Goal: Browse casually

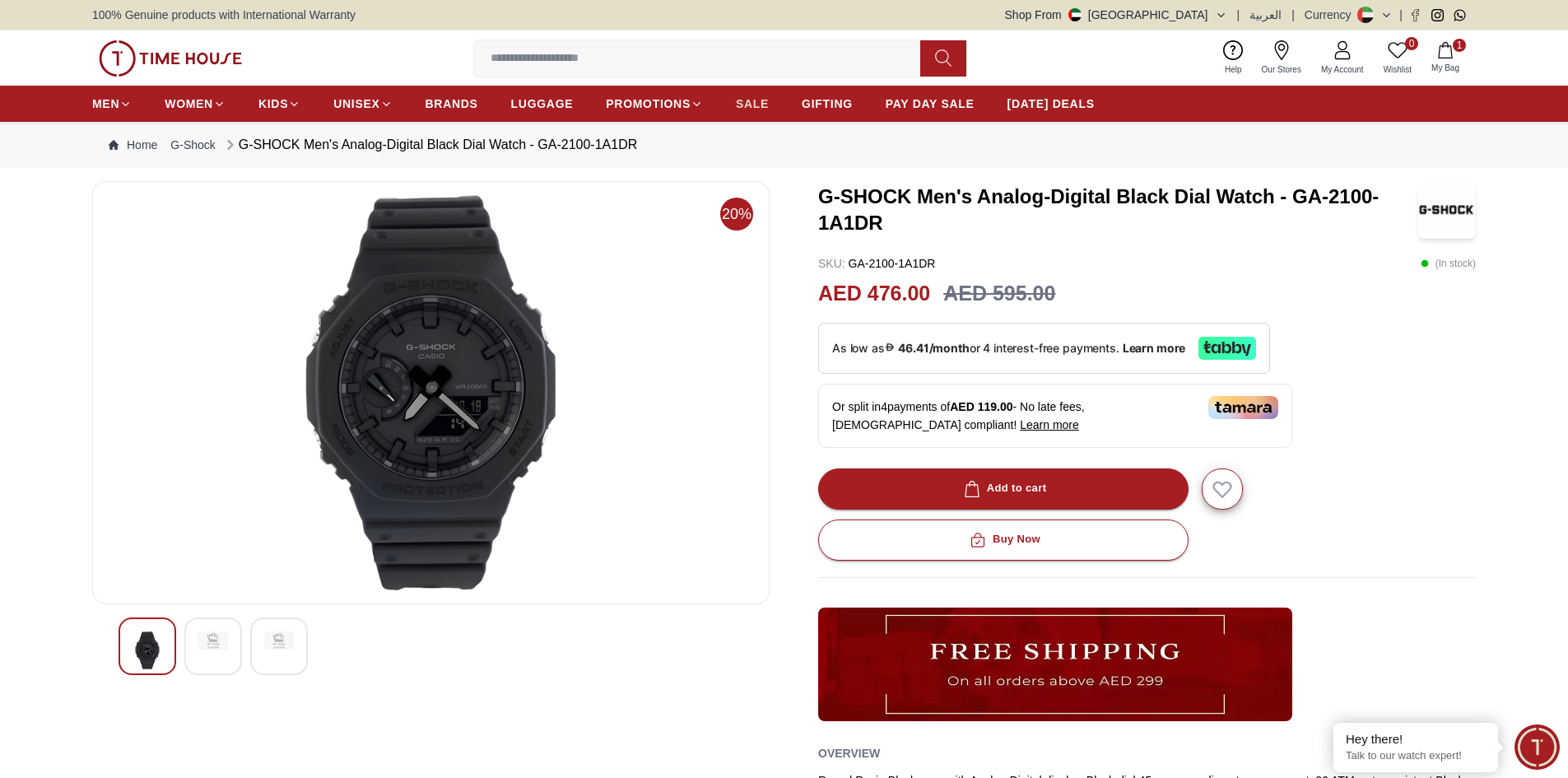
click at [753, 97] on span "SALE" at bounding box center [752, 104] width 33 height 16
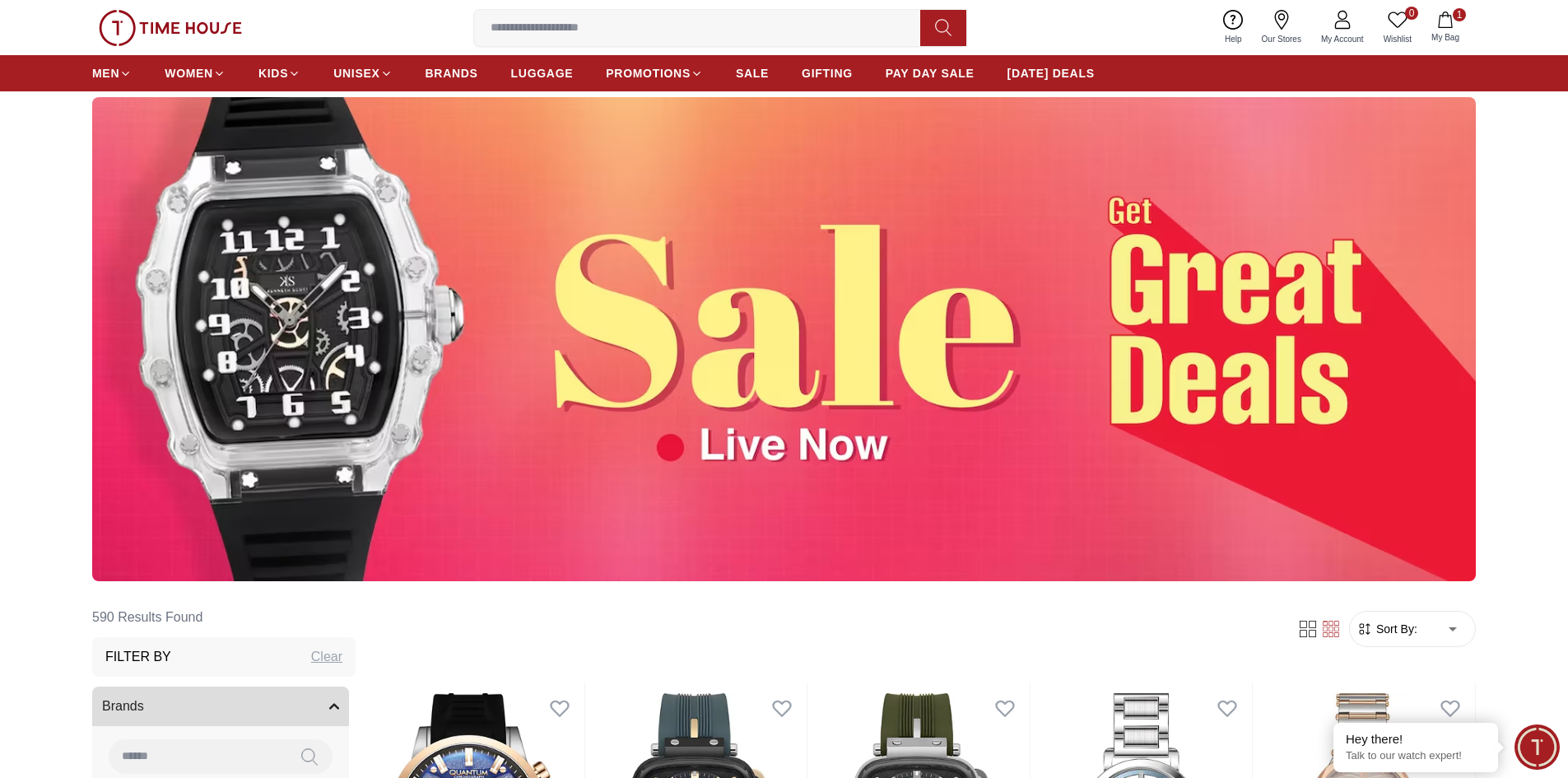
scroll to position [494, 0]
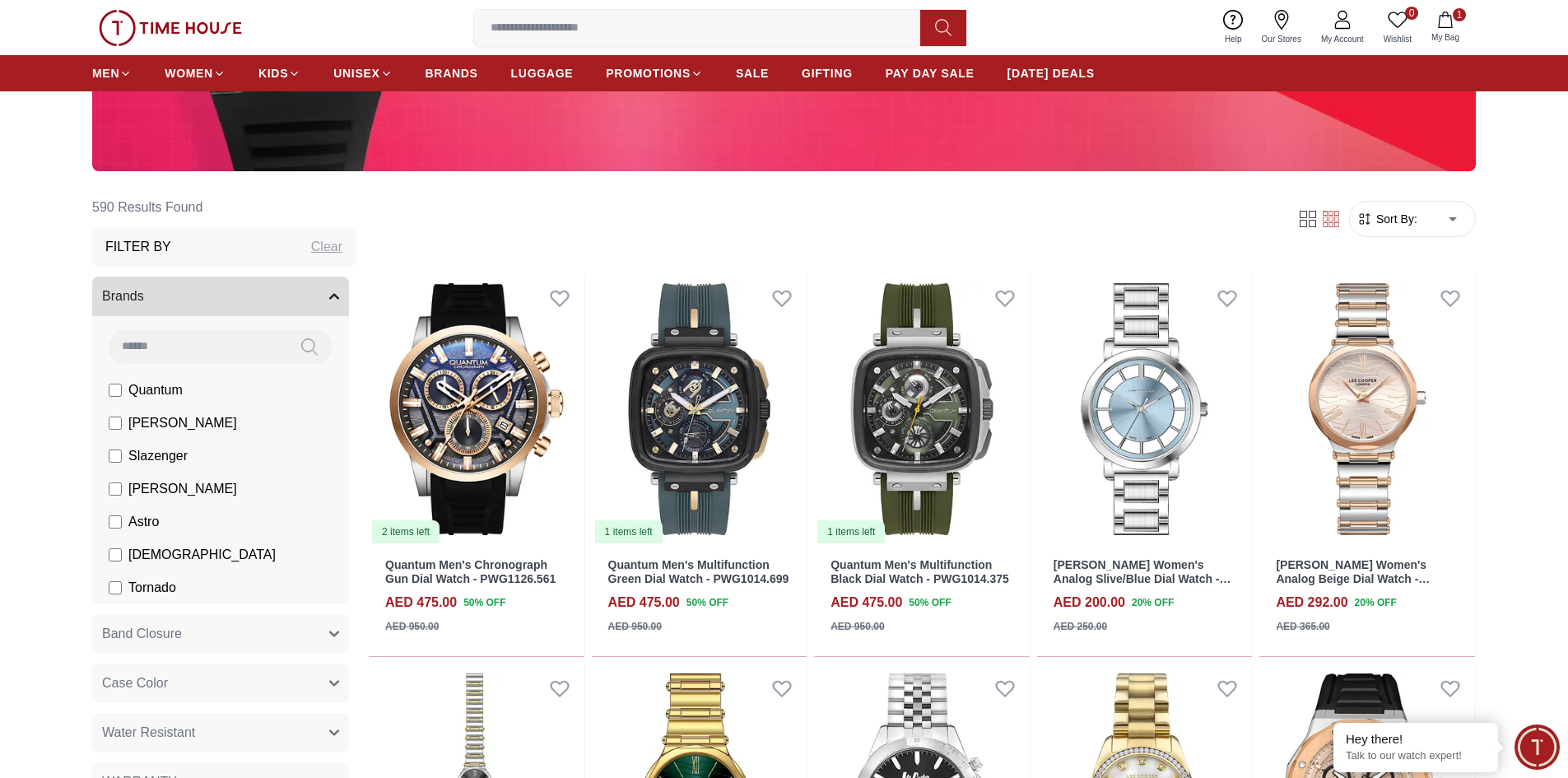
click at [242, 344] on input at bounding box center [197, 345] width 178 height 33
type input "*"
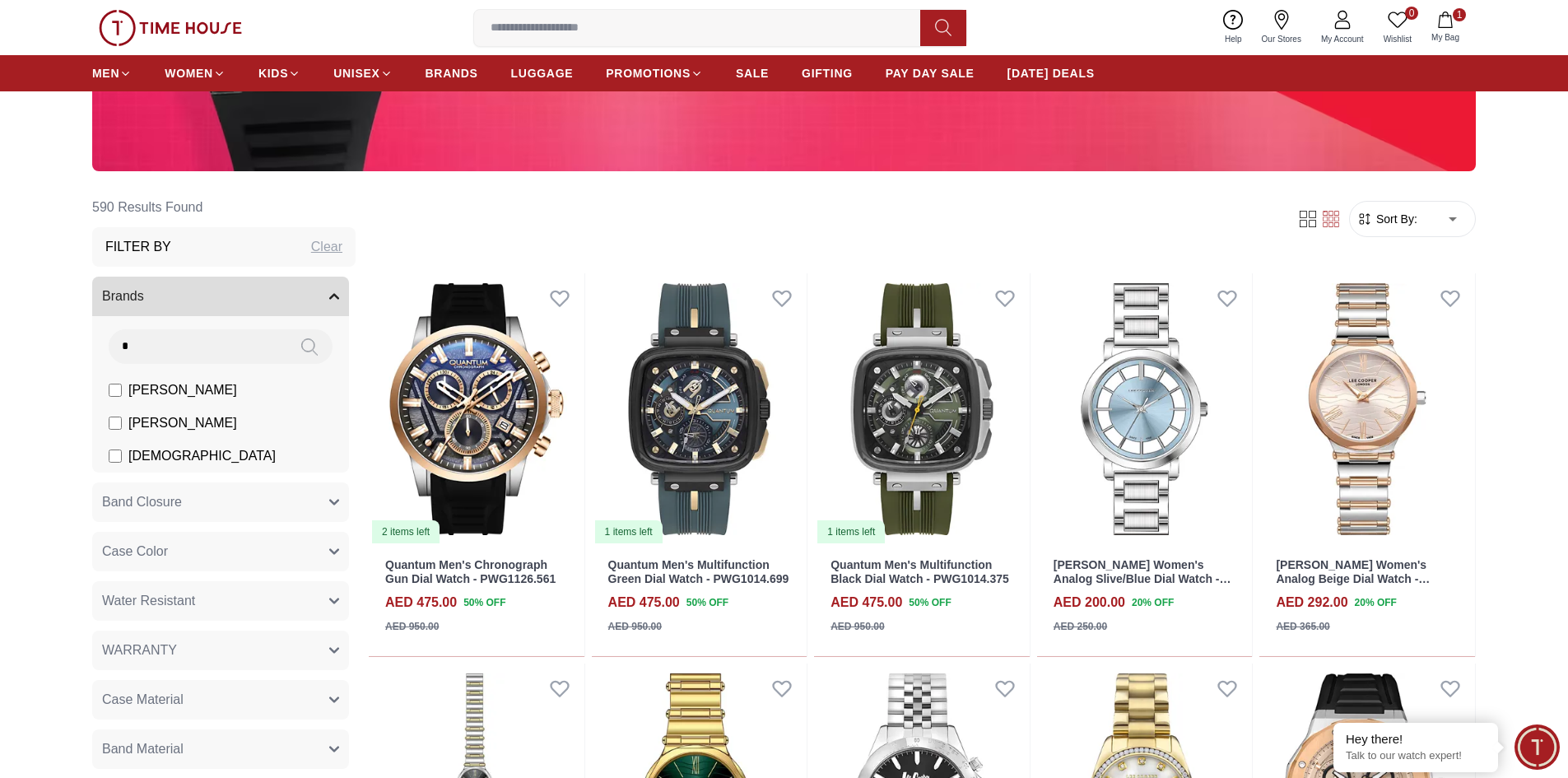
type input "*"
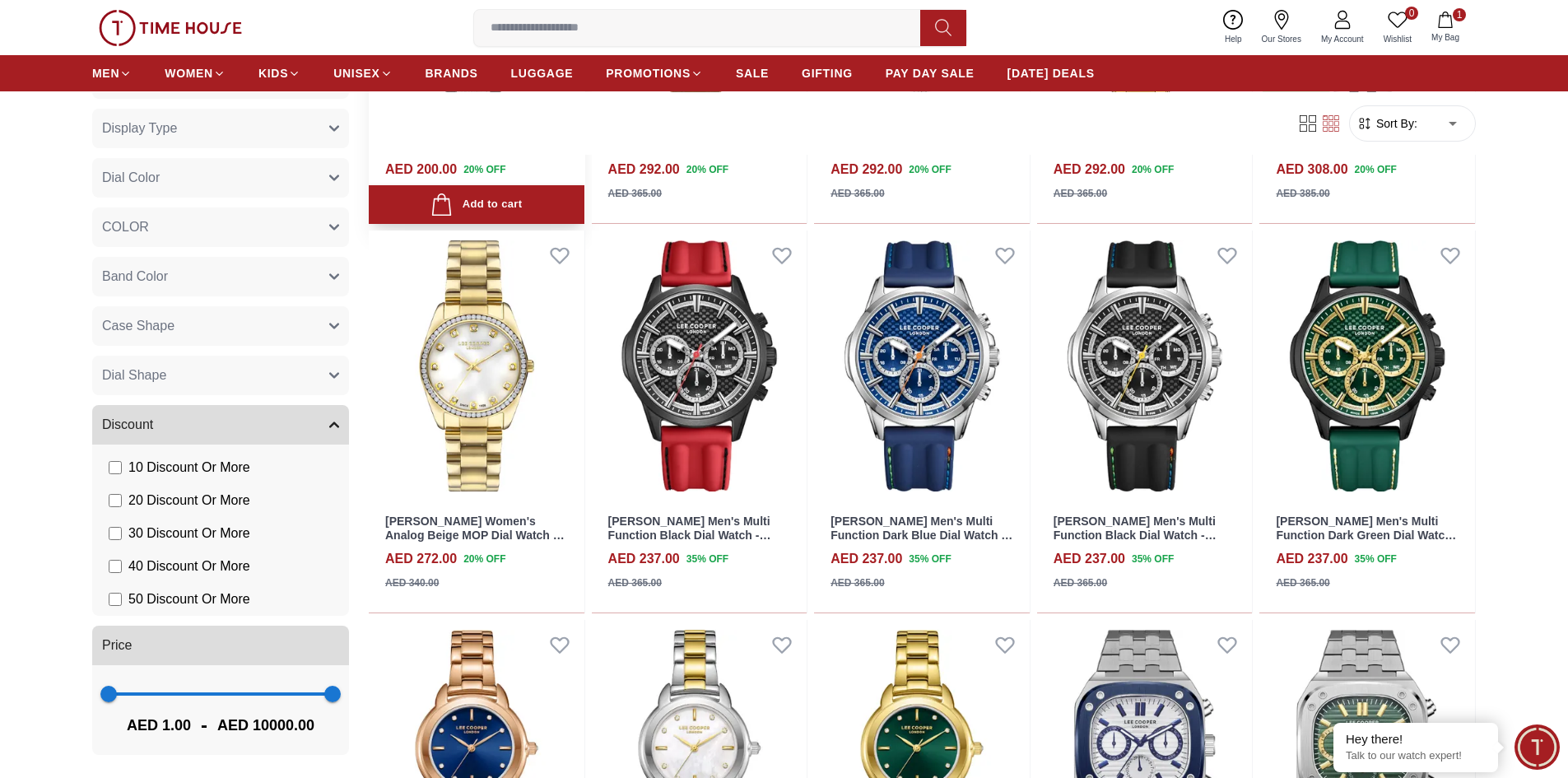
scroll to position [988, 0]
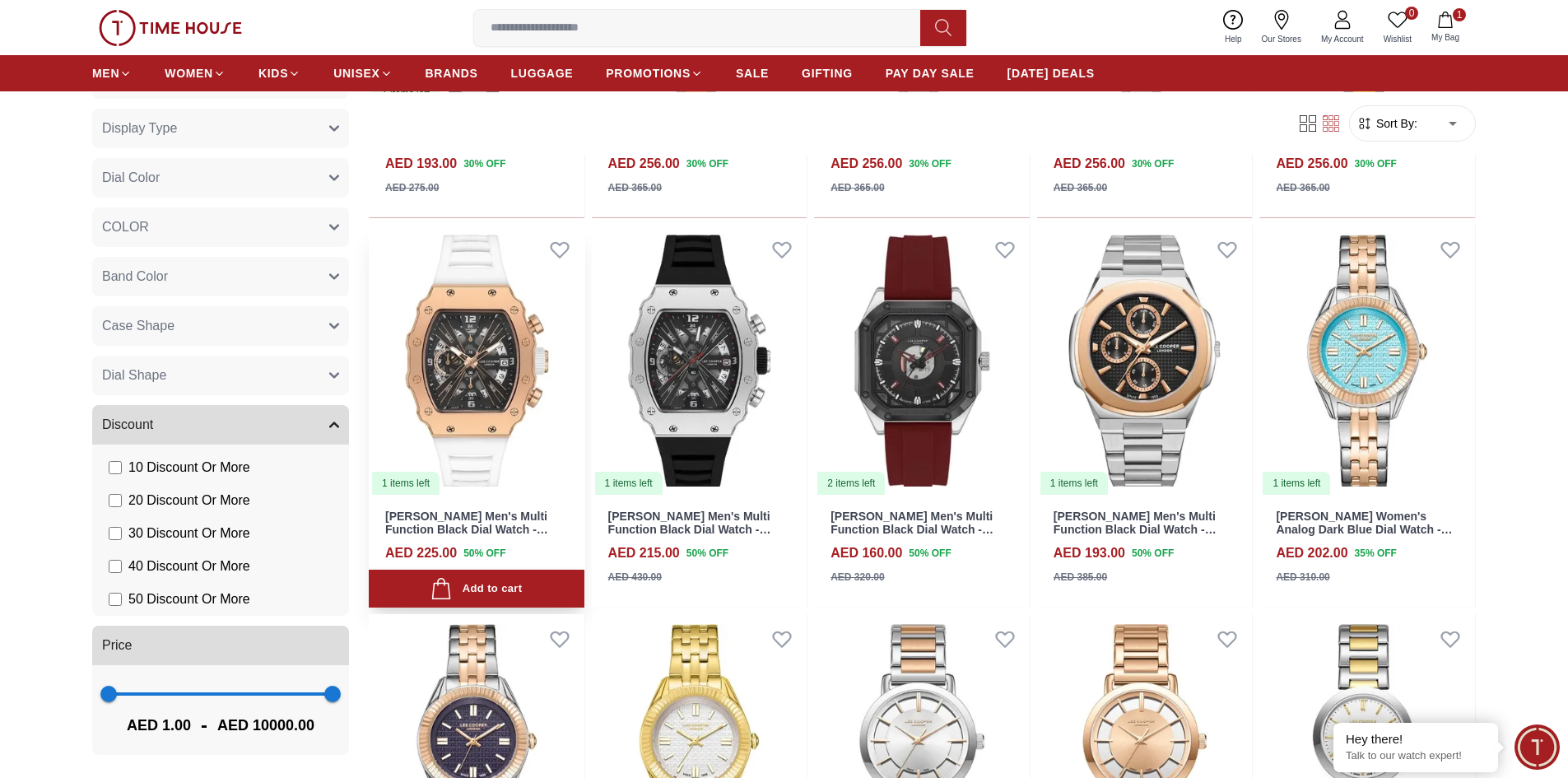
scroll to position [2551, 0]
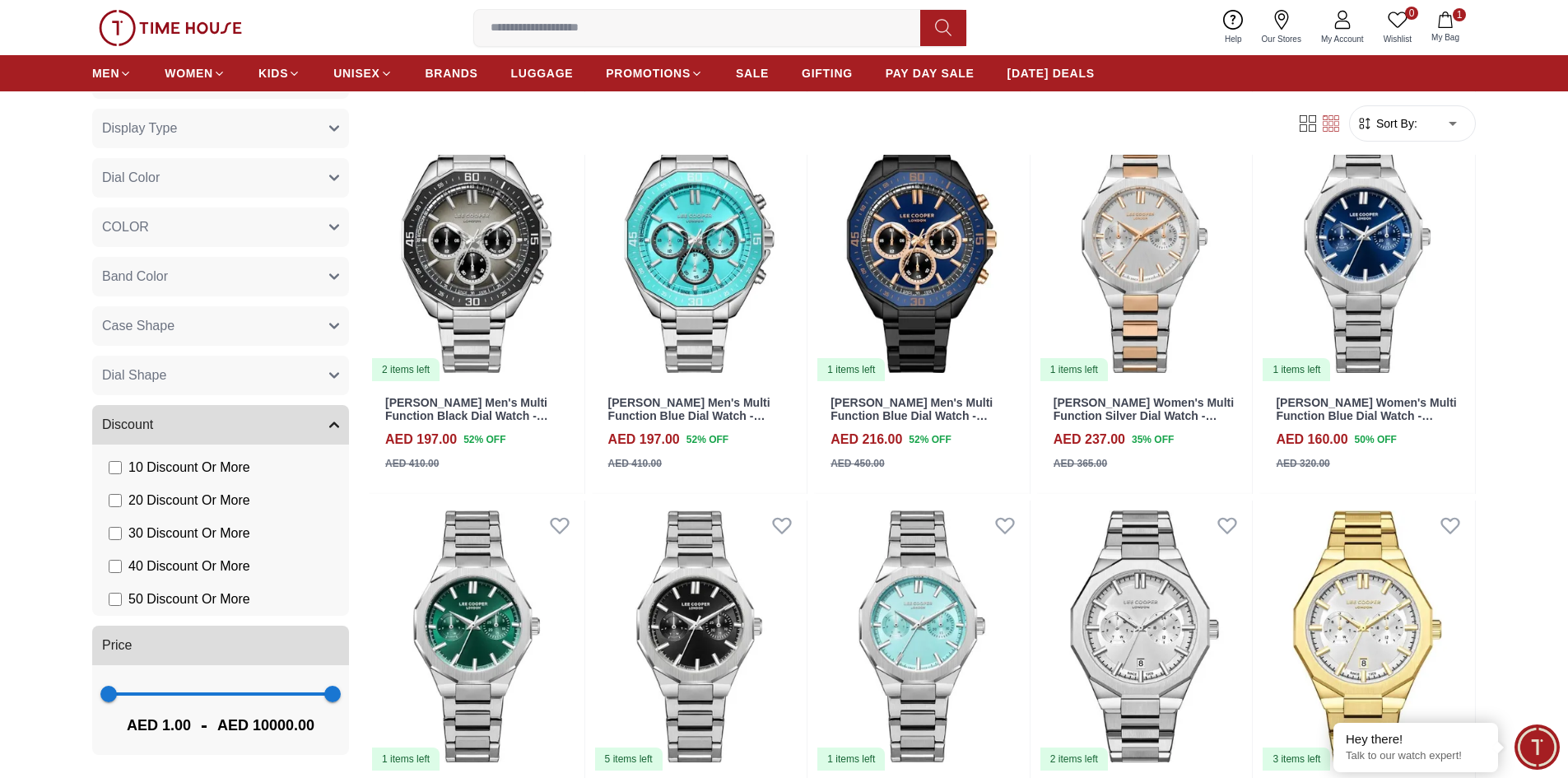
scroll to position [4032, 0]
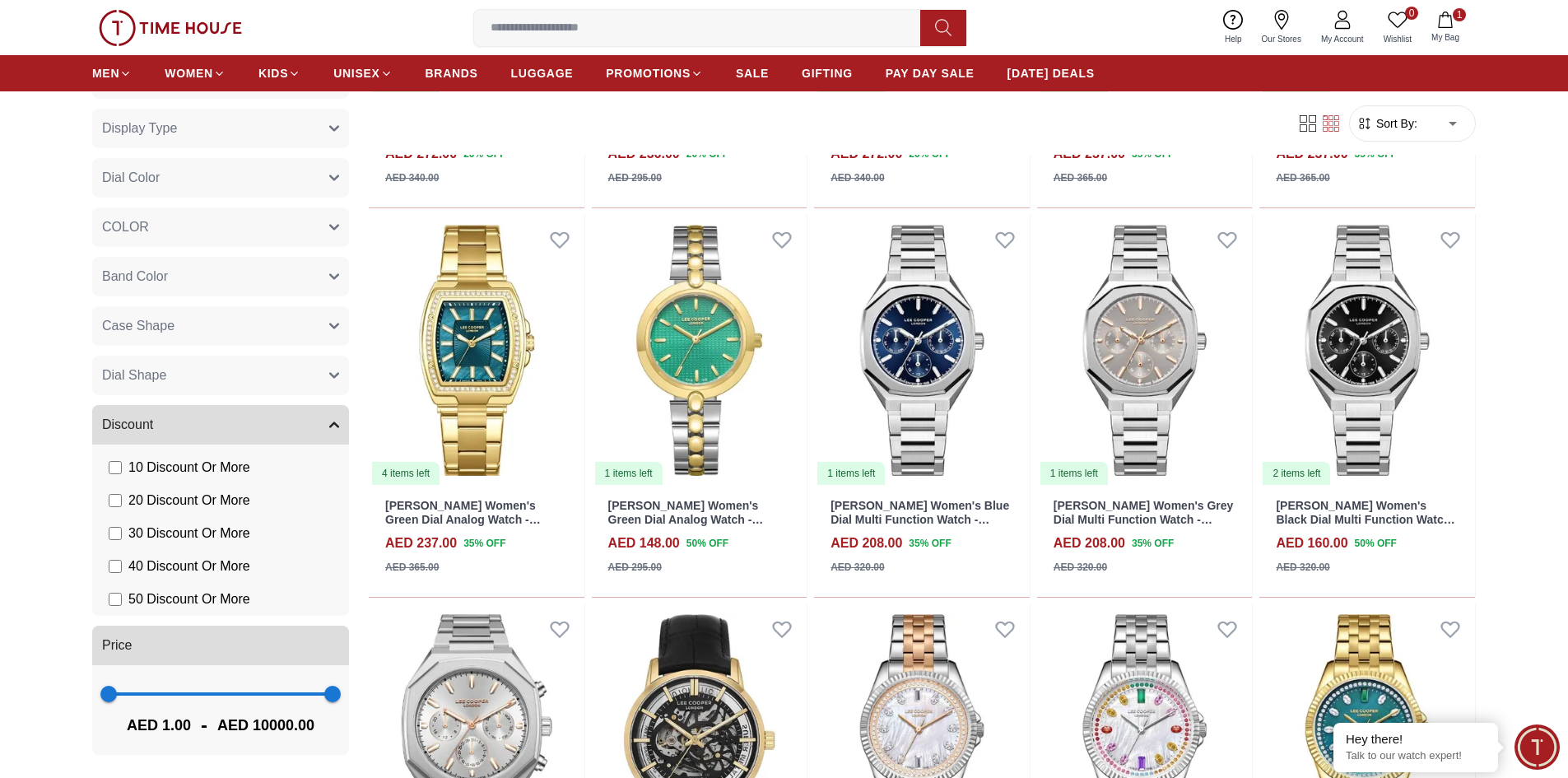
scroll to position [6089, 0]
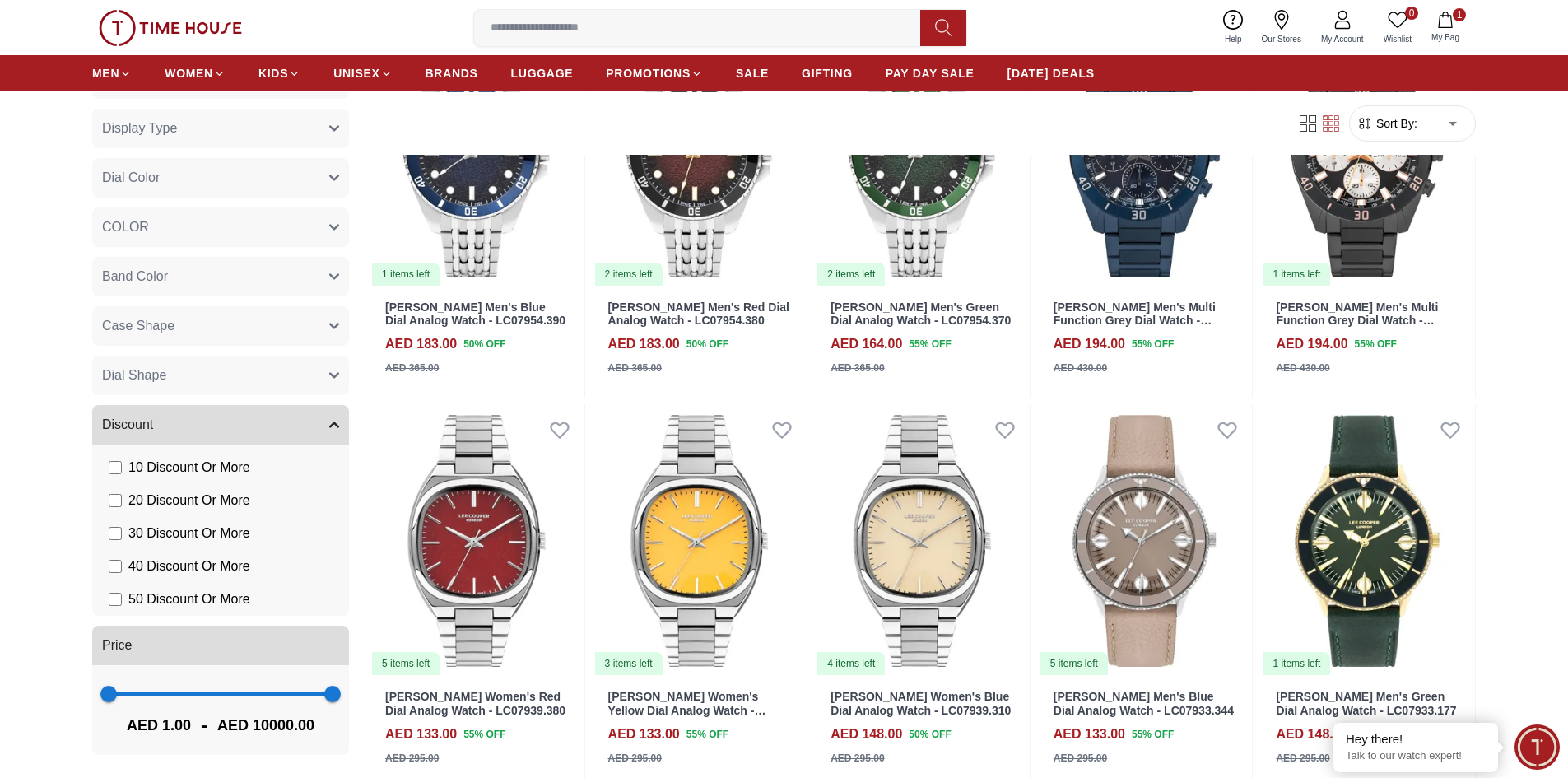
scroll to position [9051, 0]
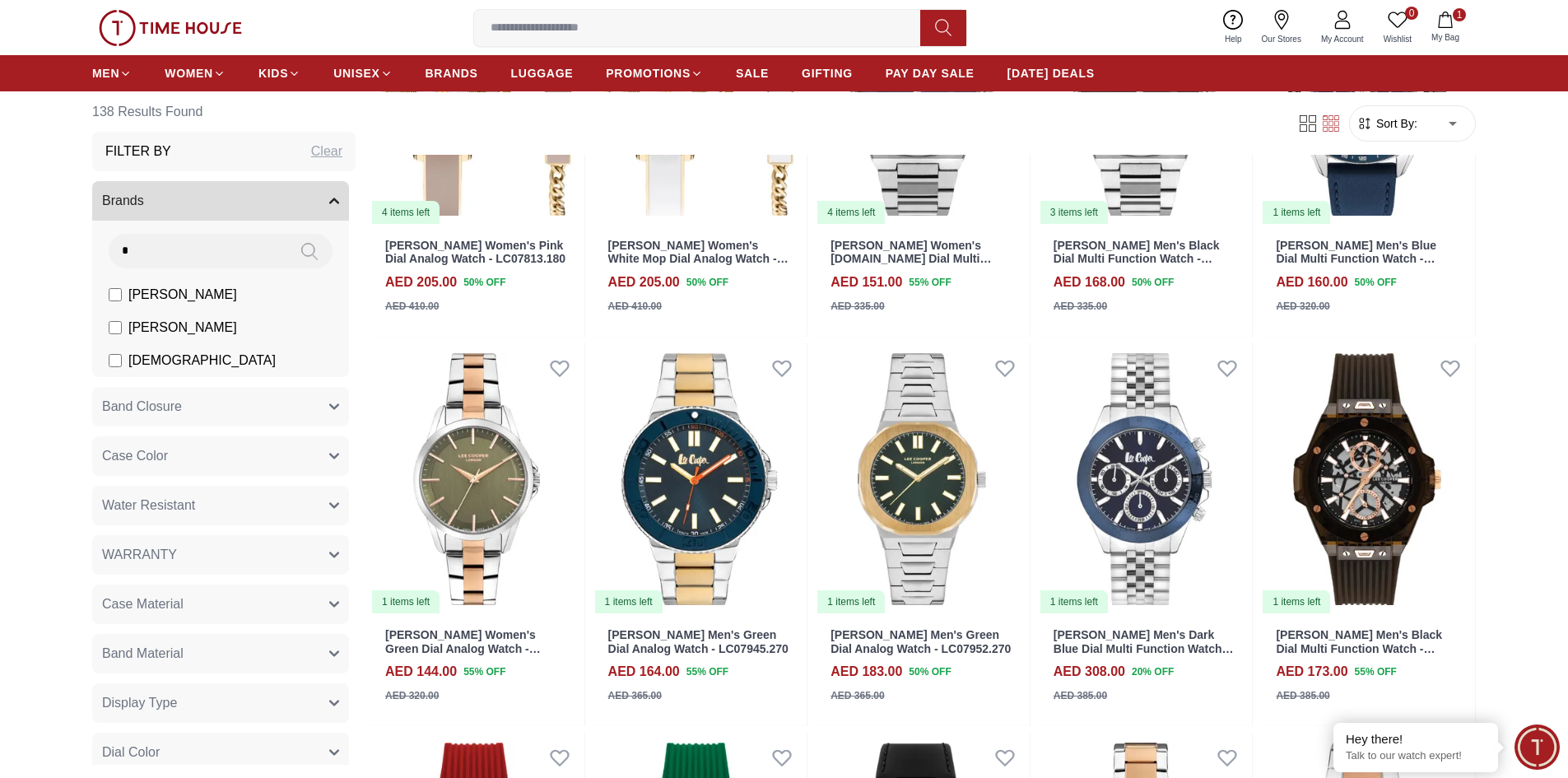
scroll to position [9954, 0]
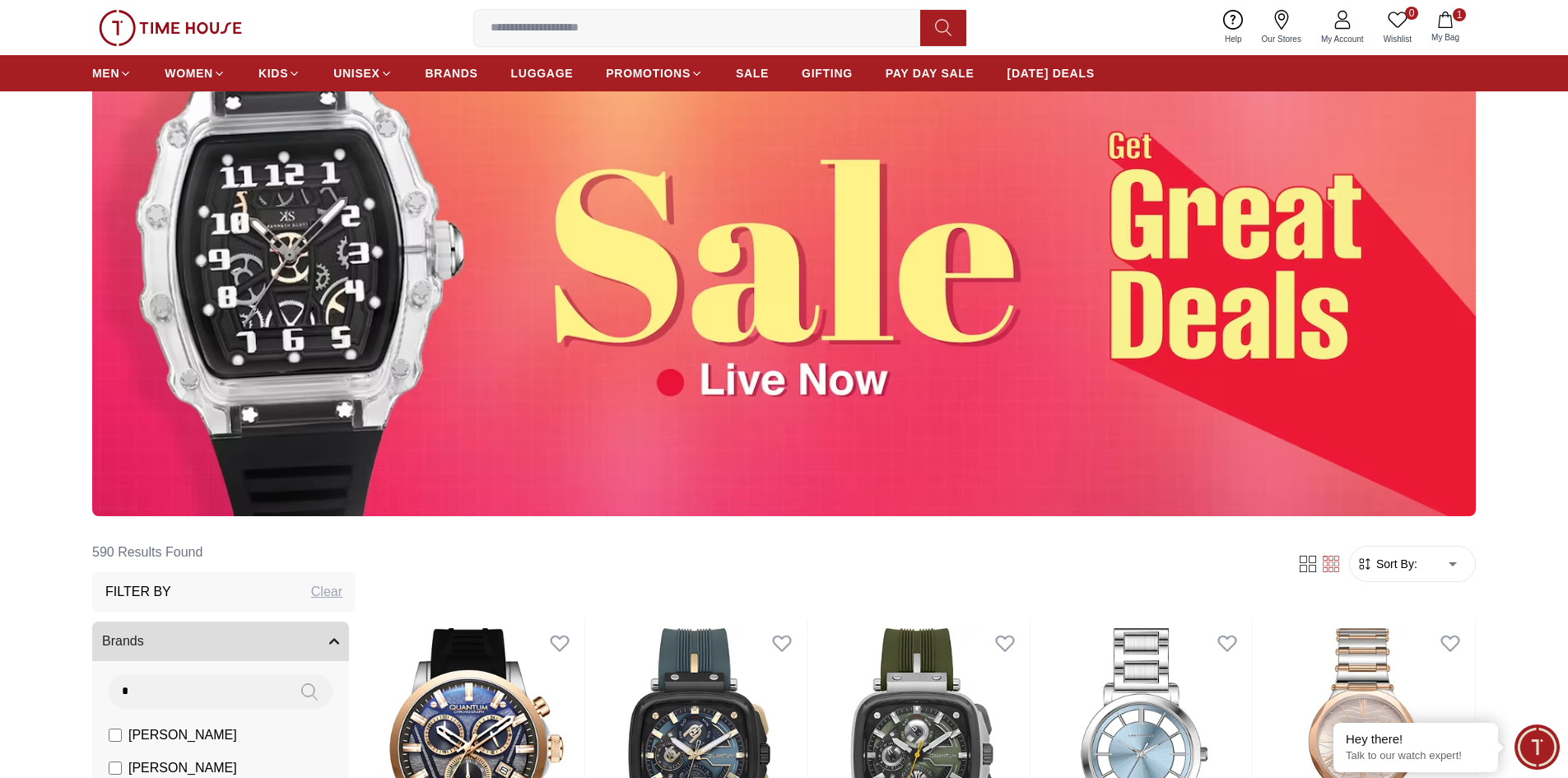
scroll to position [329, 0]
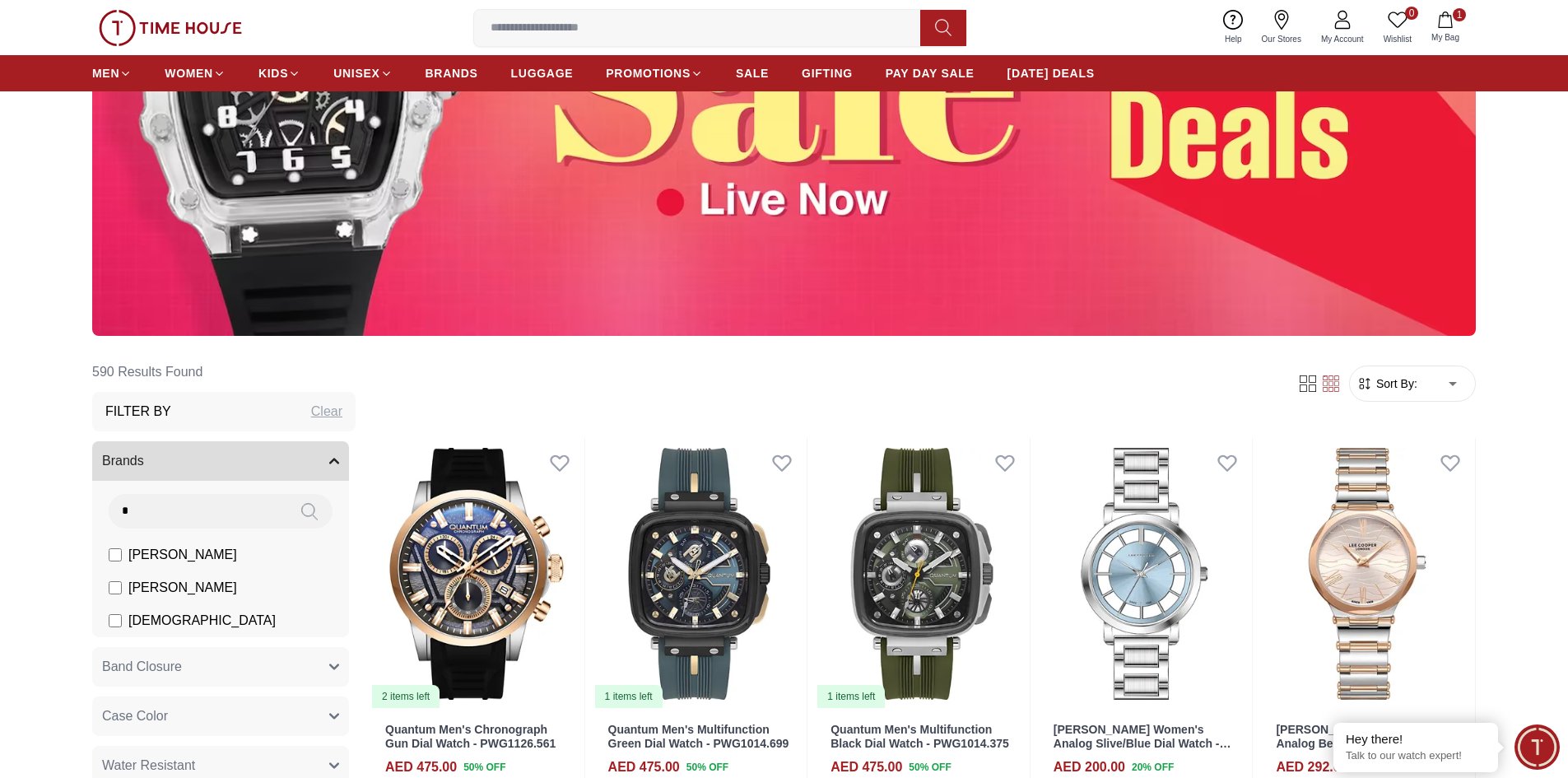
click at [219, 504] on input "*" at bounding box center [197, 510] width 178 height 33
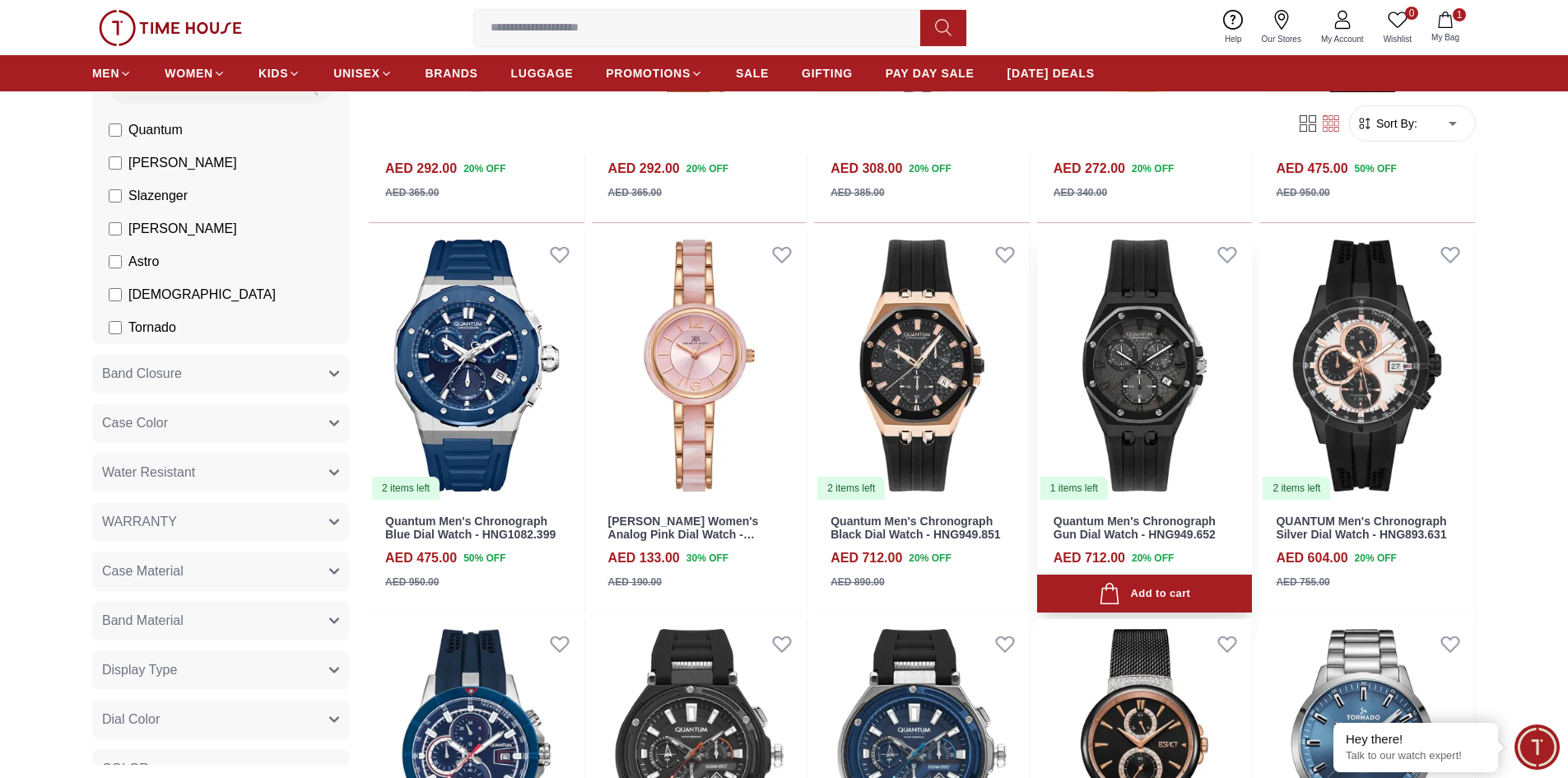
scroll to position [1234, 0]
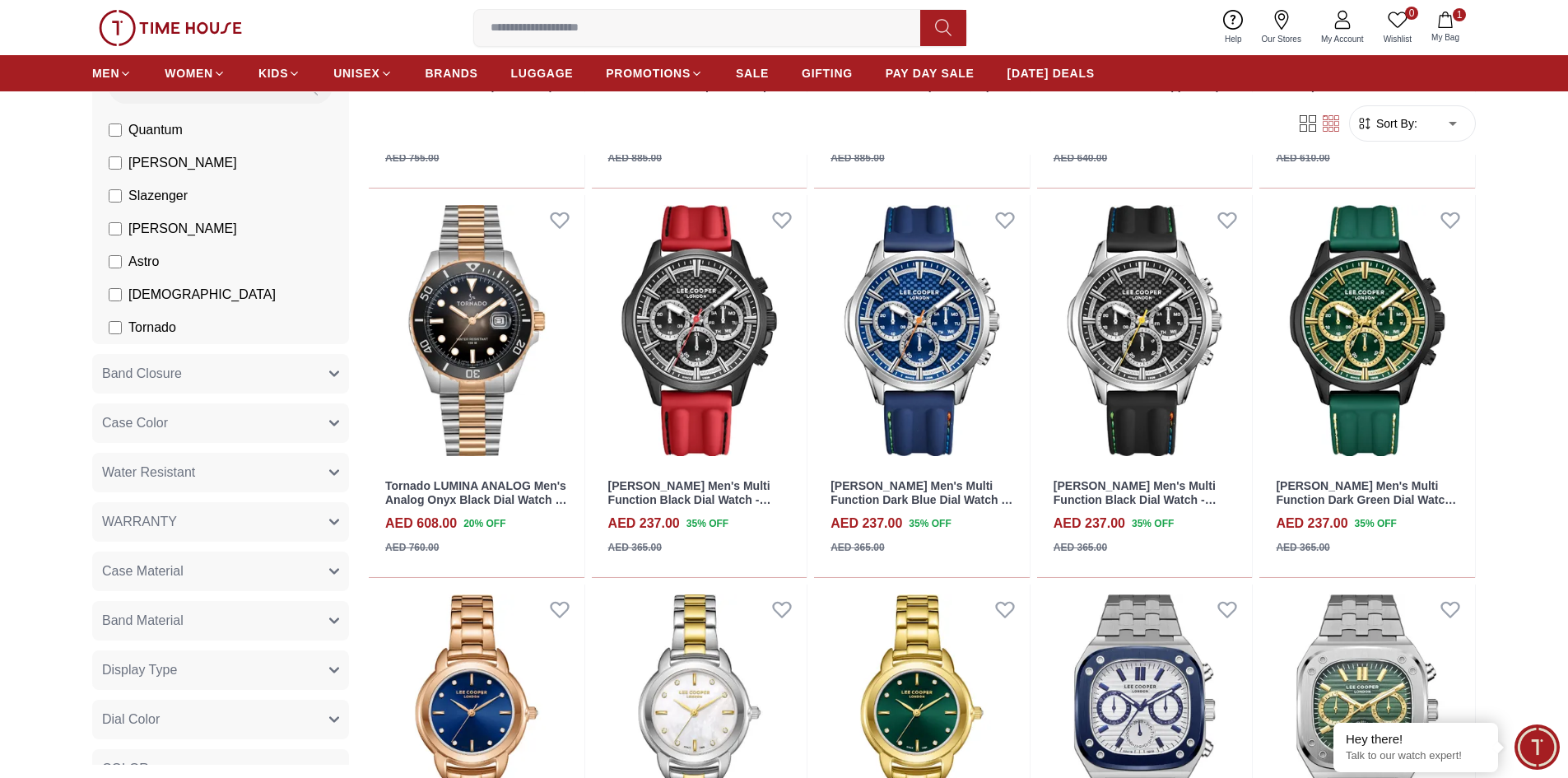
scroll to position [2222, 0]
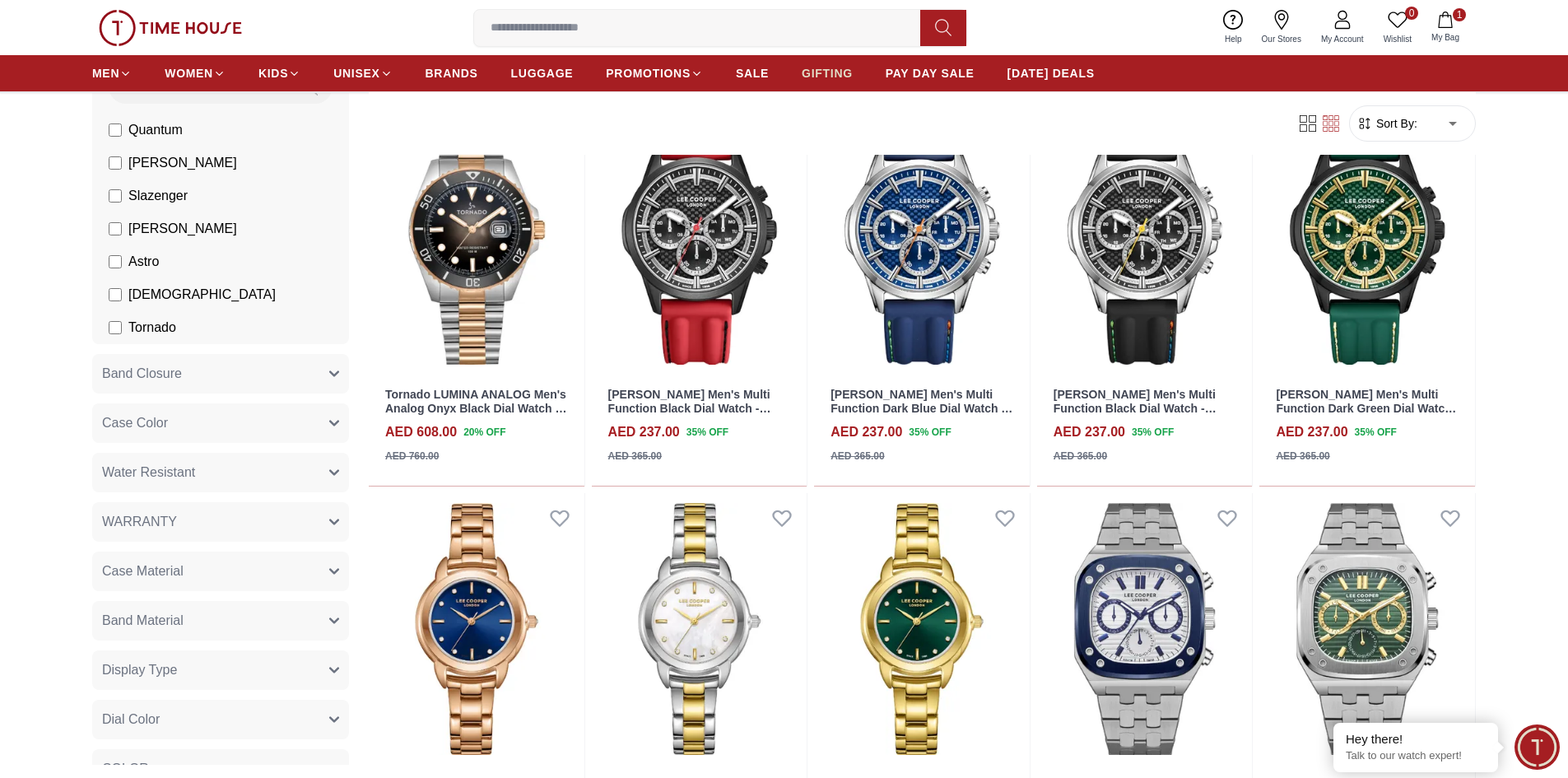
click at [820, 81] on span "GIFTING" at bounding box center [827, 73] width 51 height 16
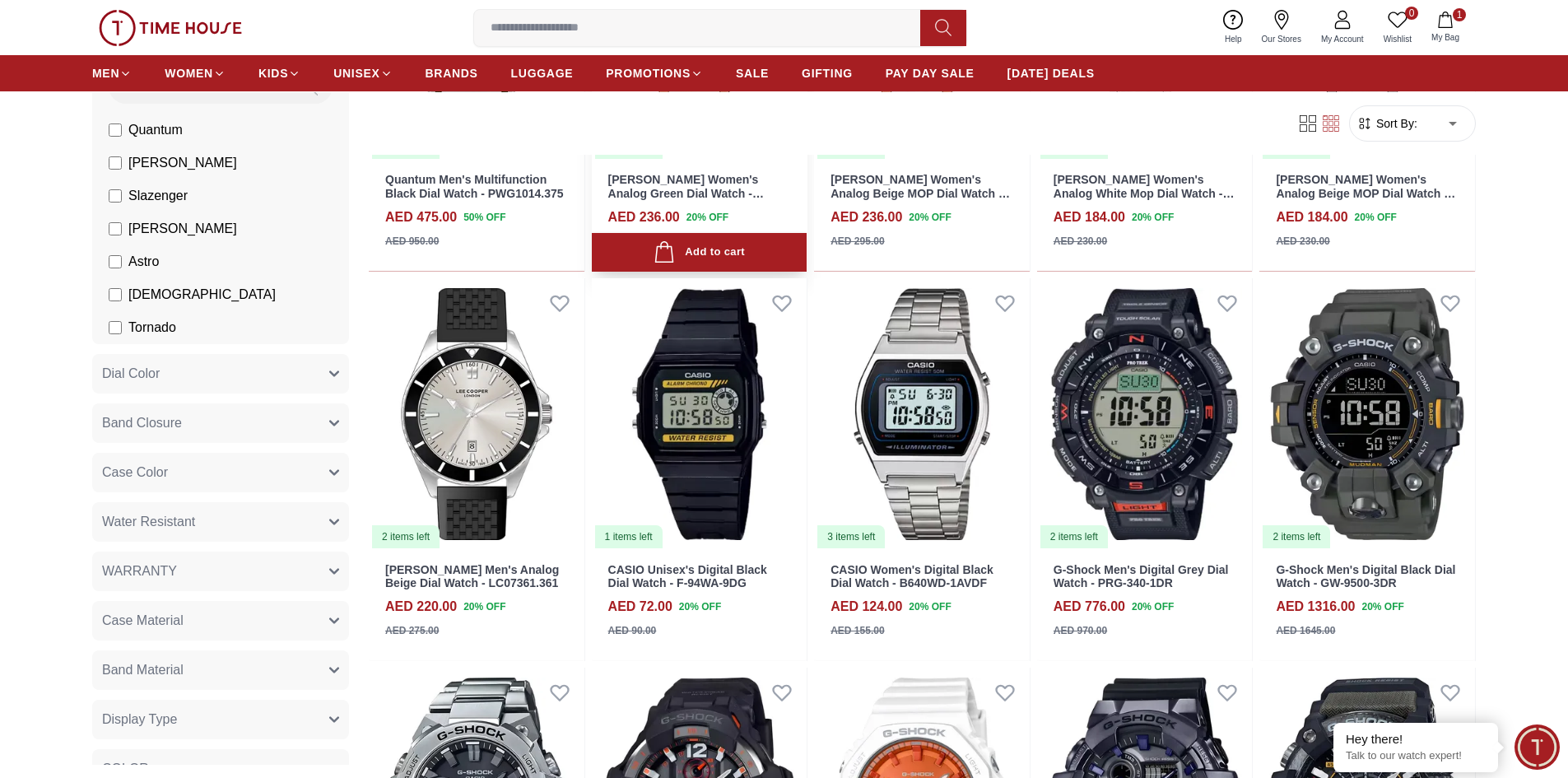
scroll to position [1398, 0]
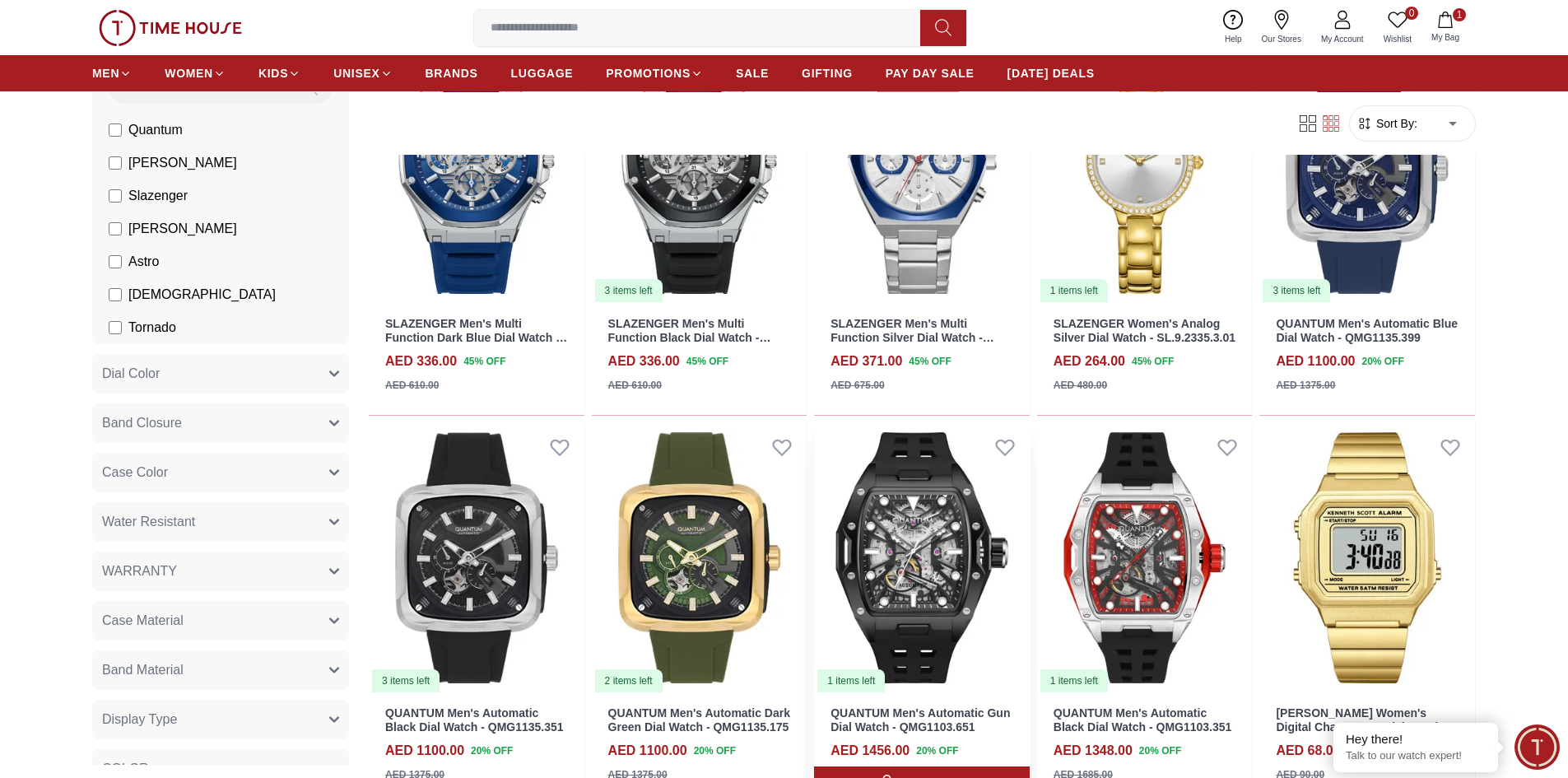
scroll to position [3127, 0]
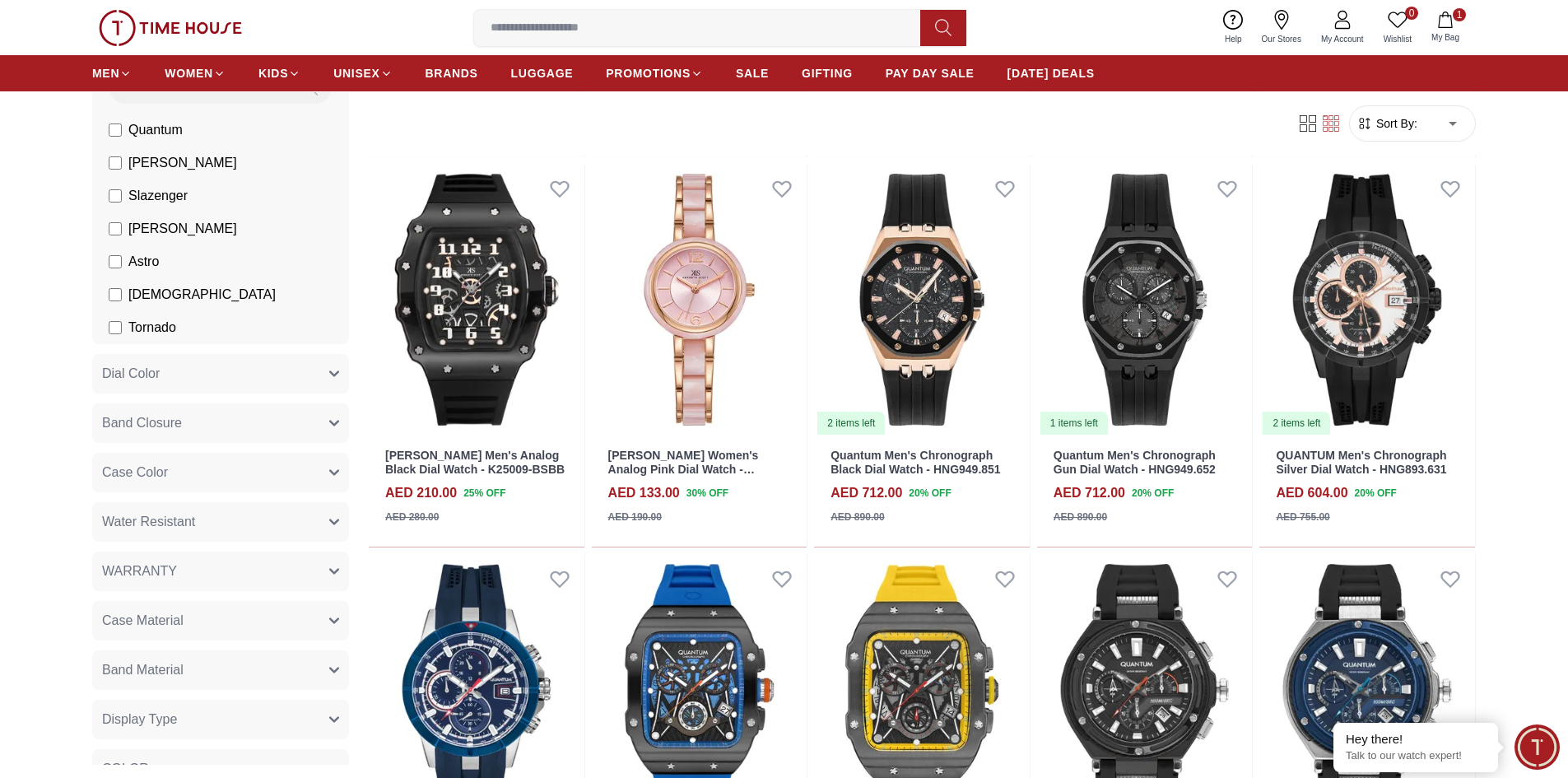
scroll to position [4774, 0]
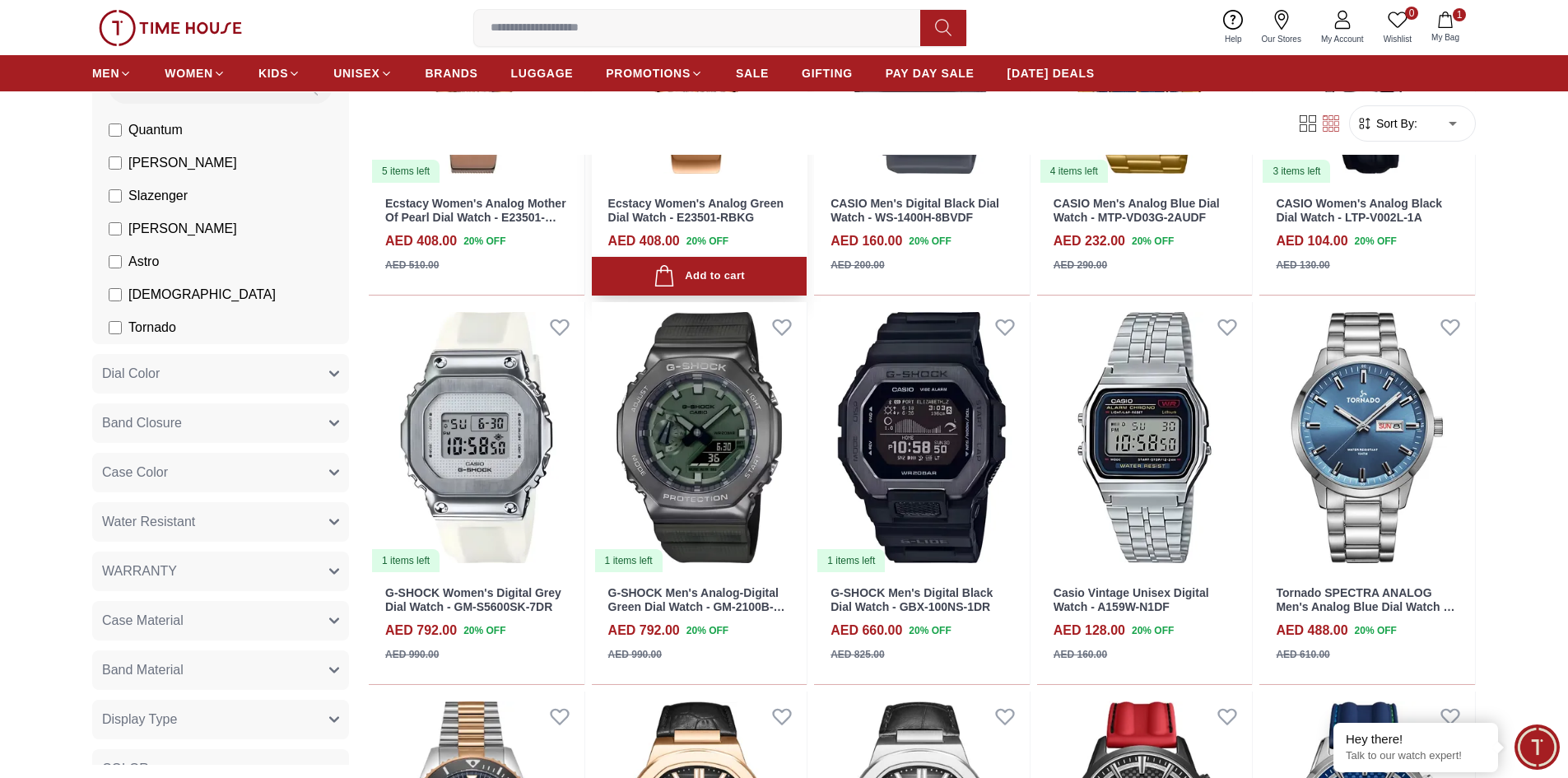
scroll to position [5925, 0]
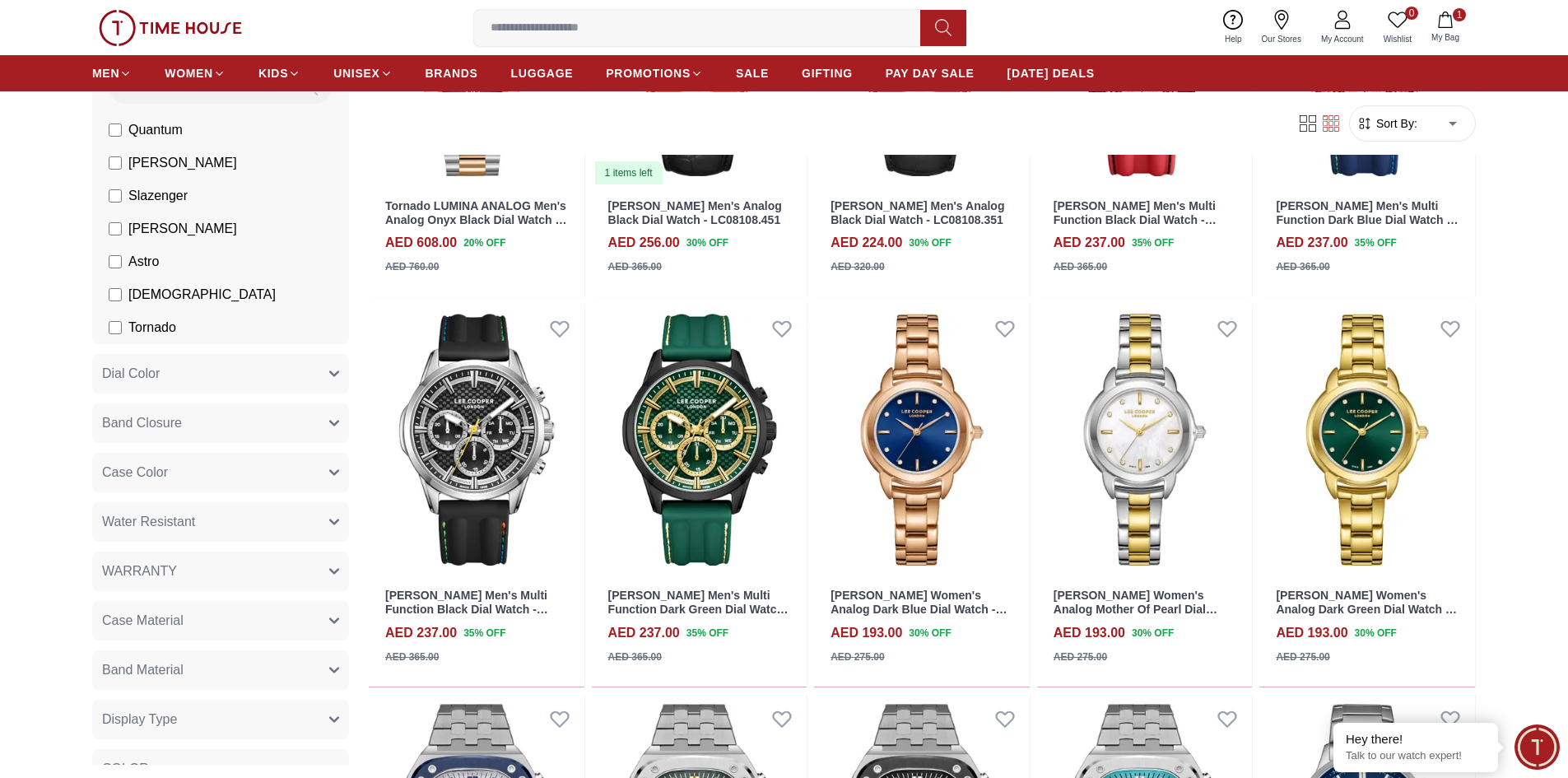
scroll to position [6748, 0]
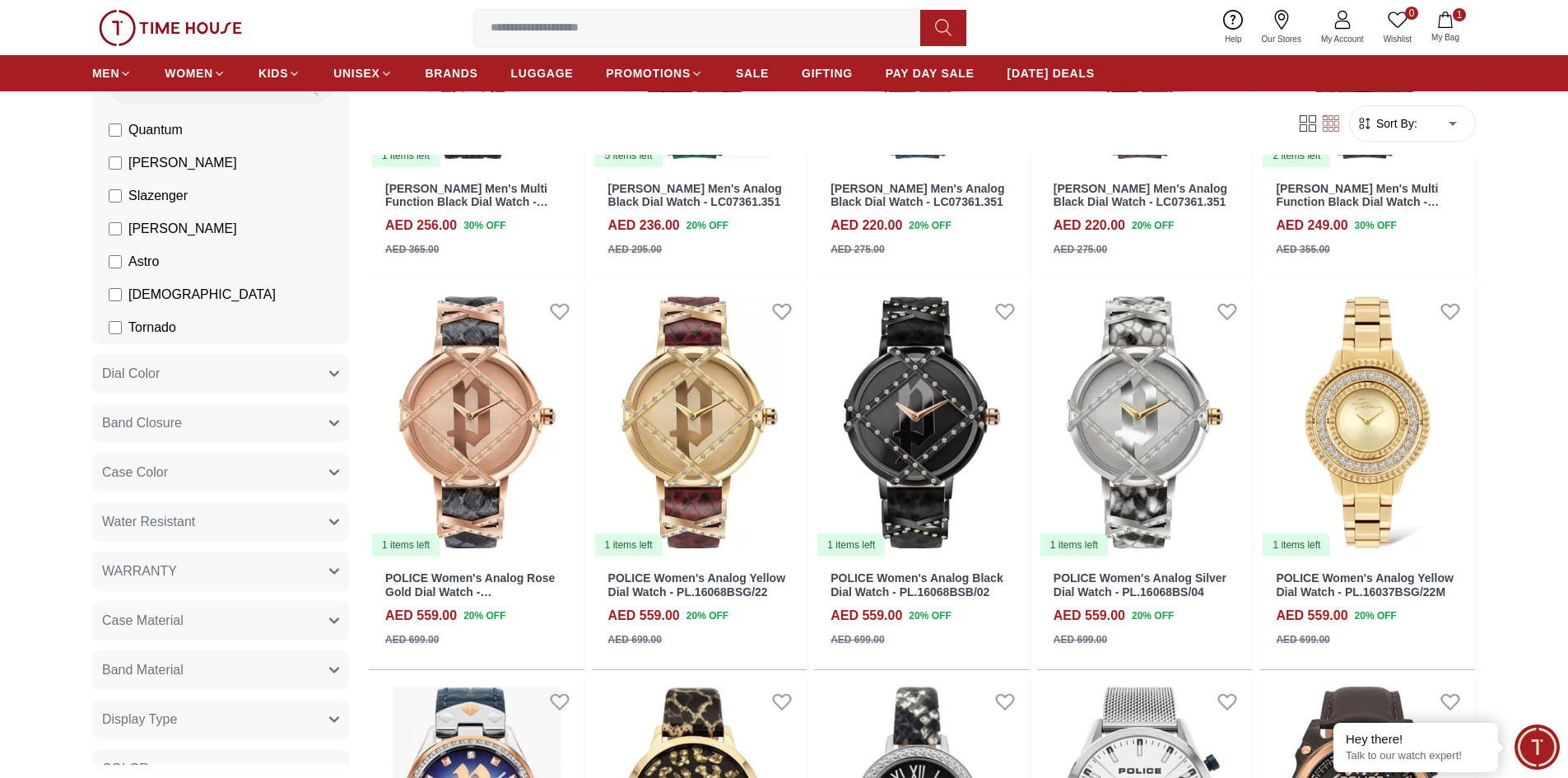
scroll to position [9052, 0]
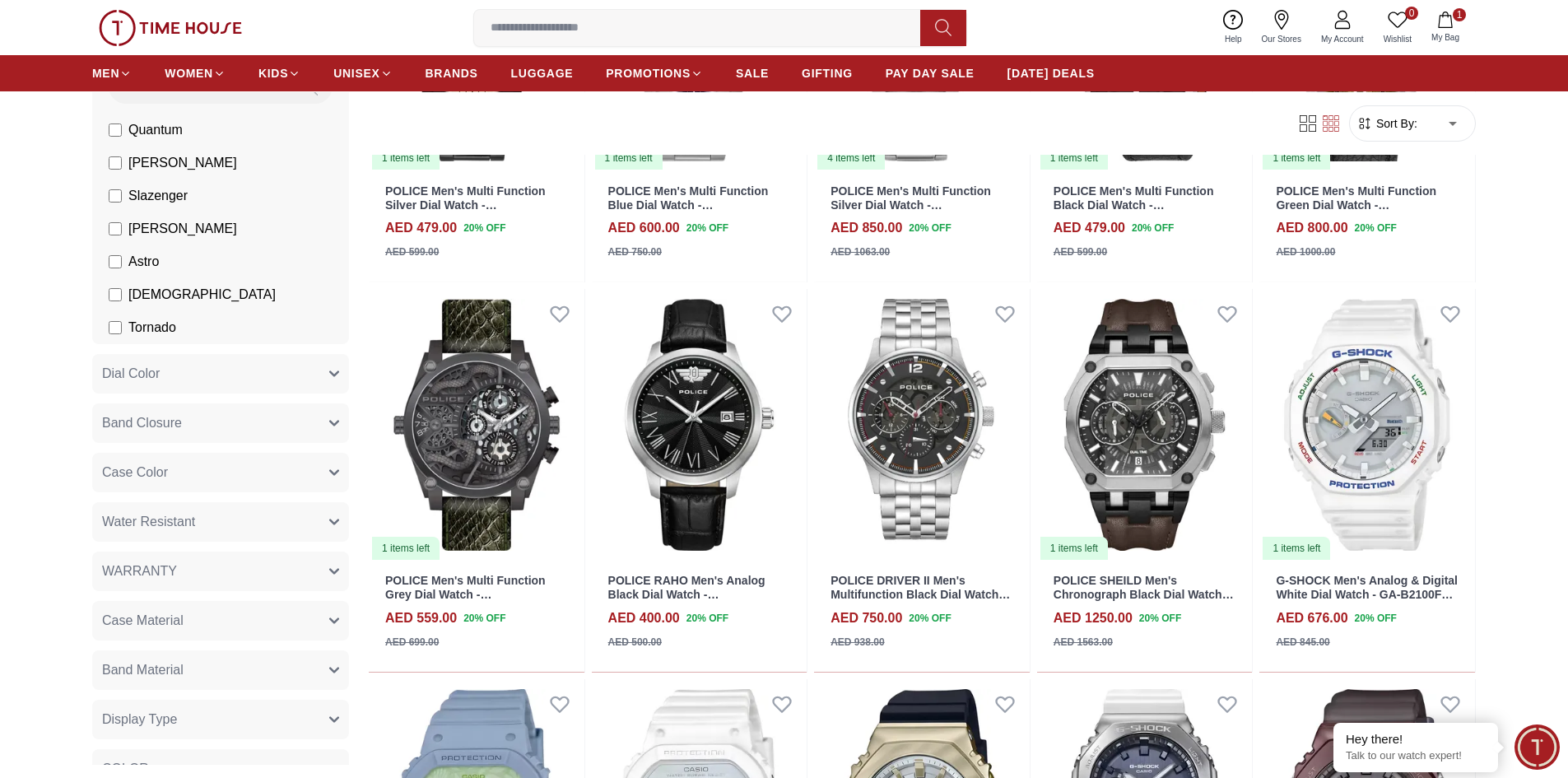
scroll to position [10615, 0]
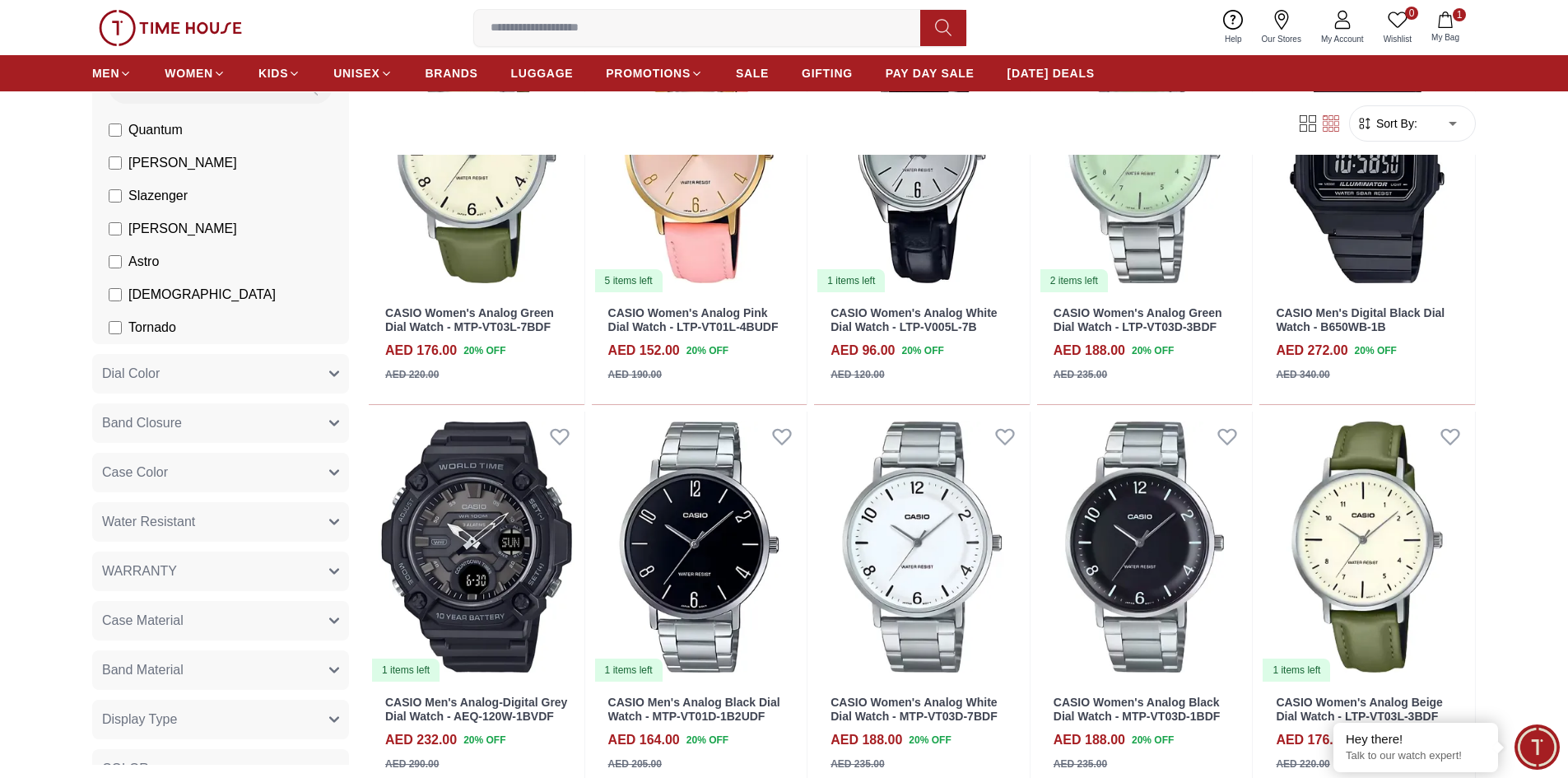
scroll to position [12096, 0]
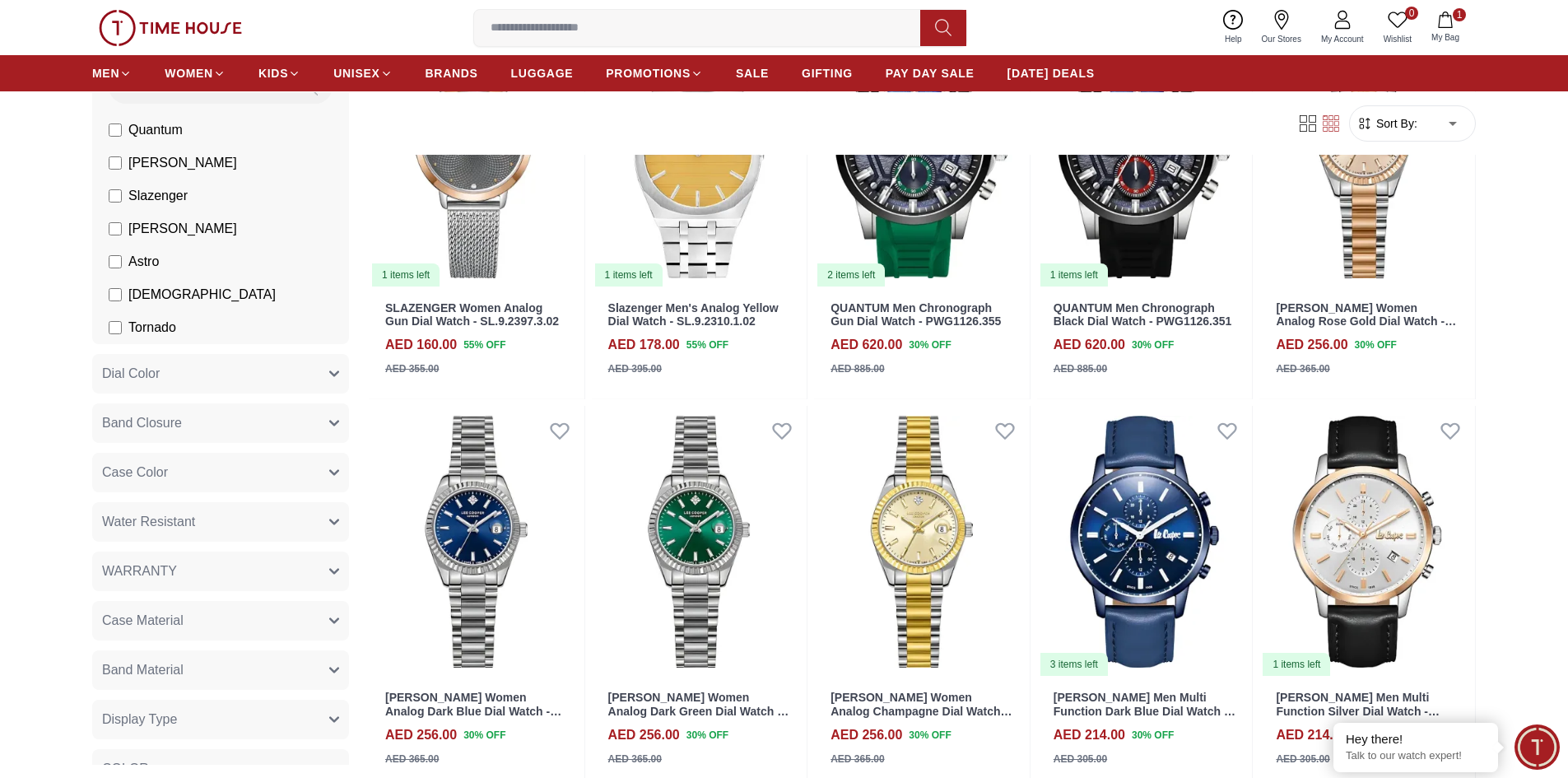
scroll to position [14235, 0]
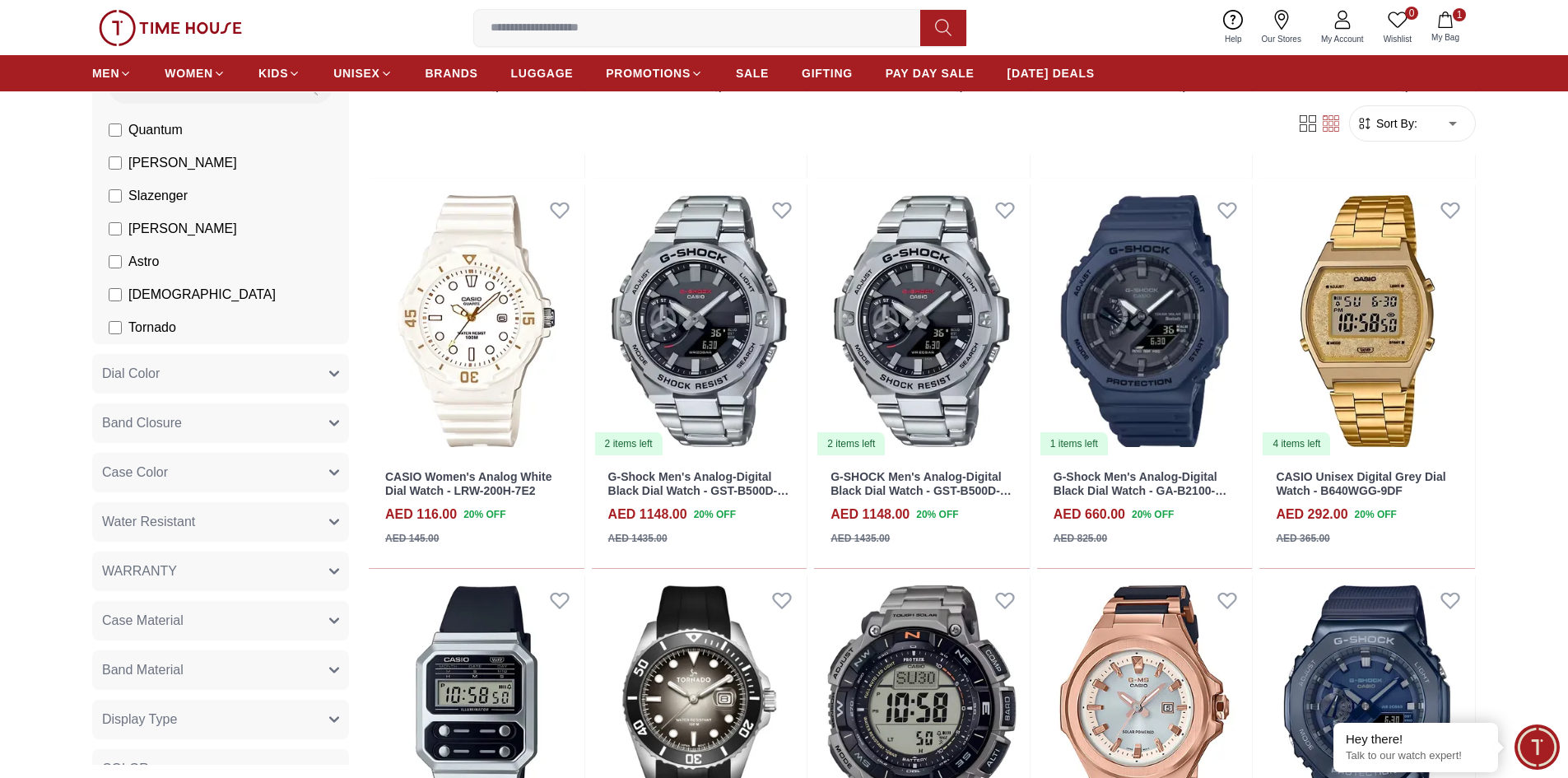
scroll to position [15388, 0]
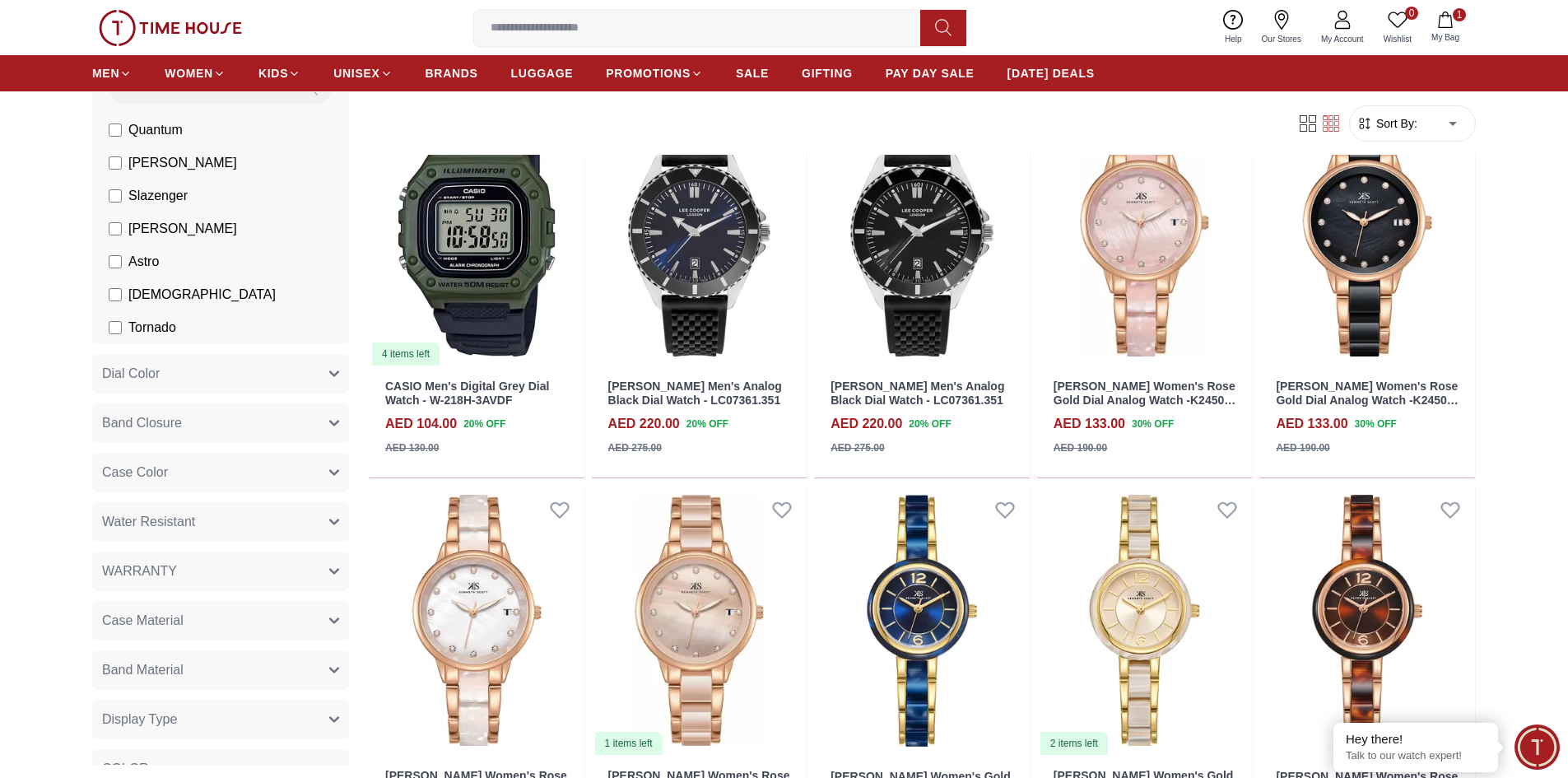
scroll to position [17033, 0]
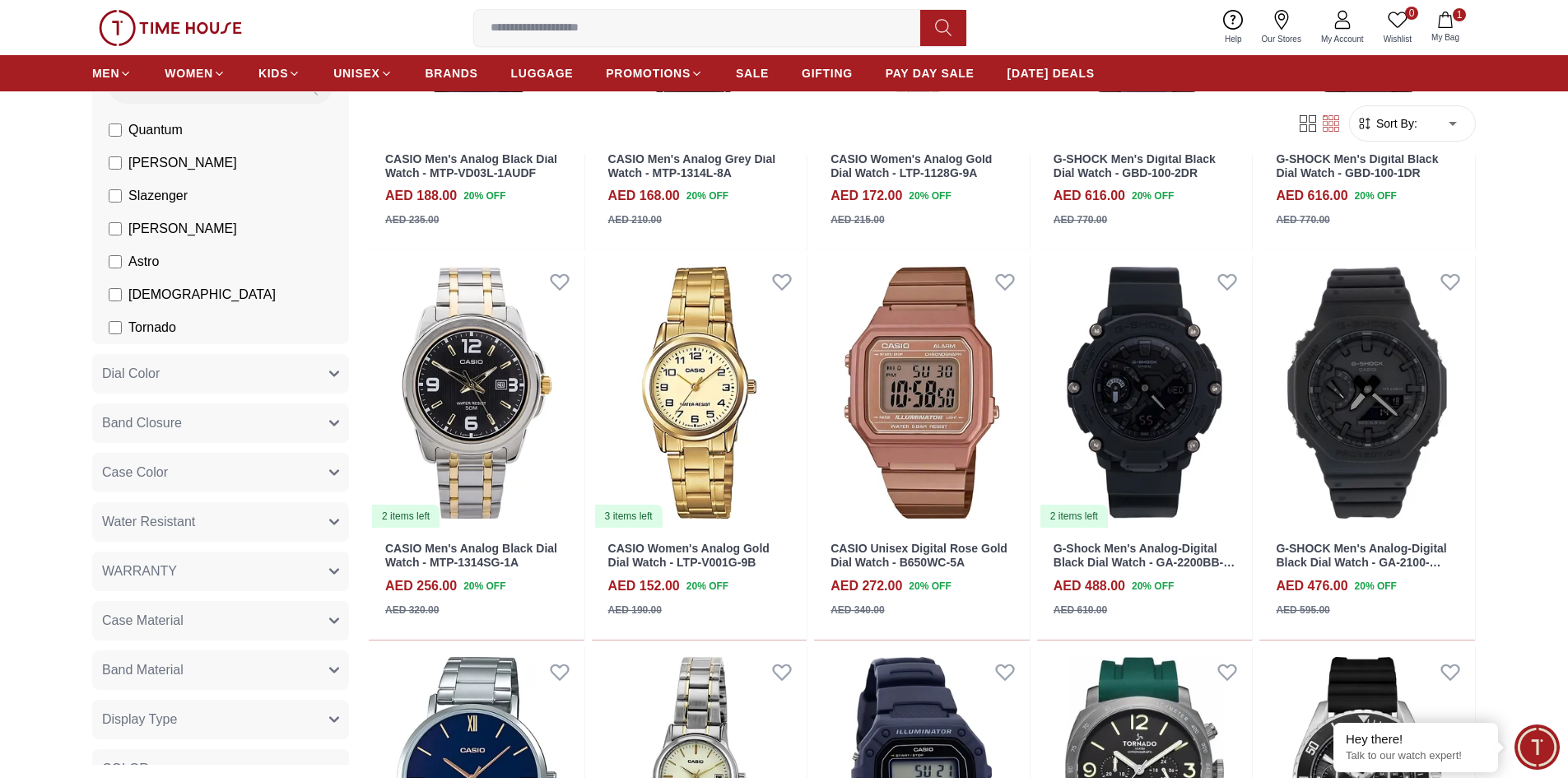
scroll to position [18103, 0]
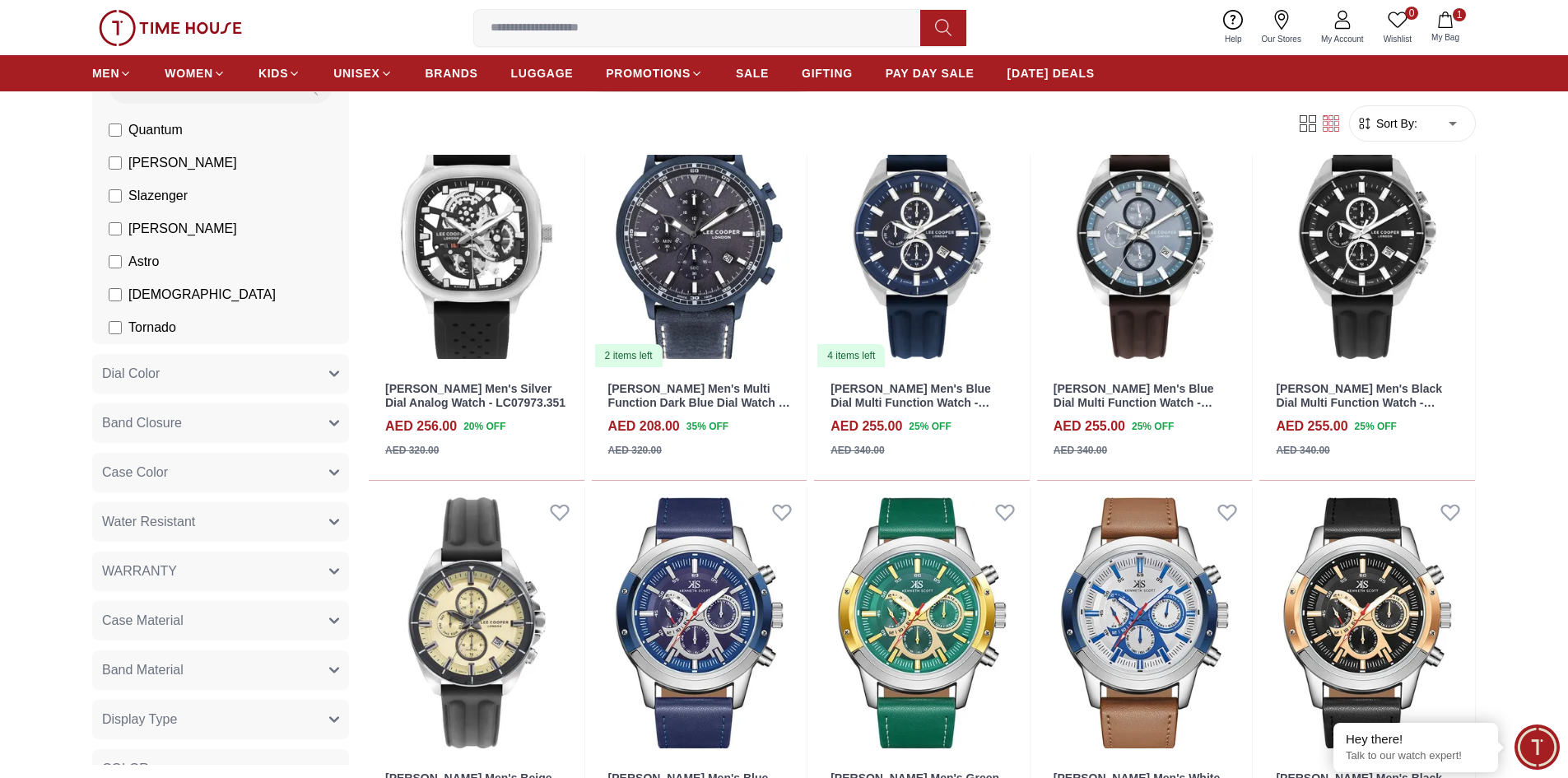
scroll to position [20243, 0]
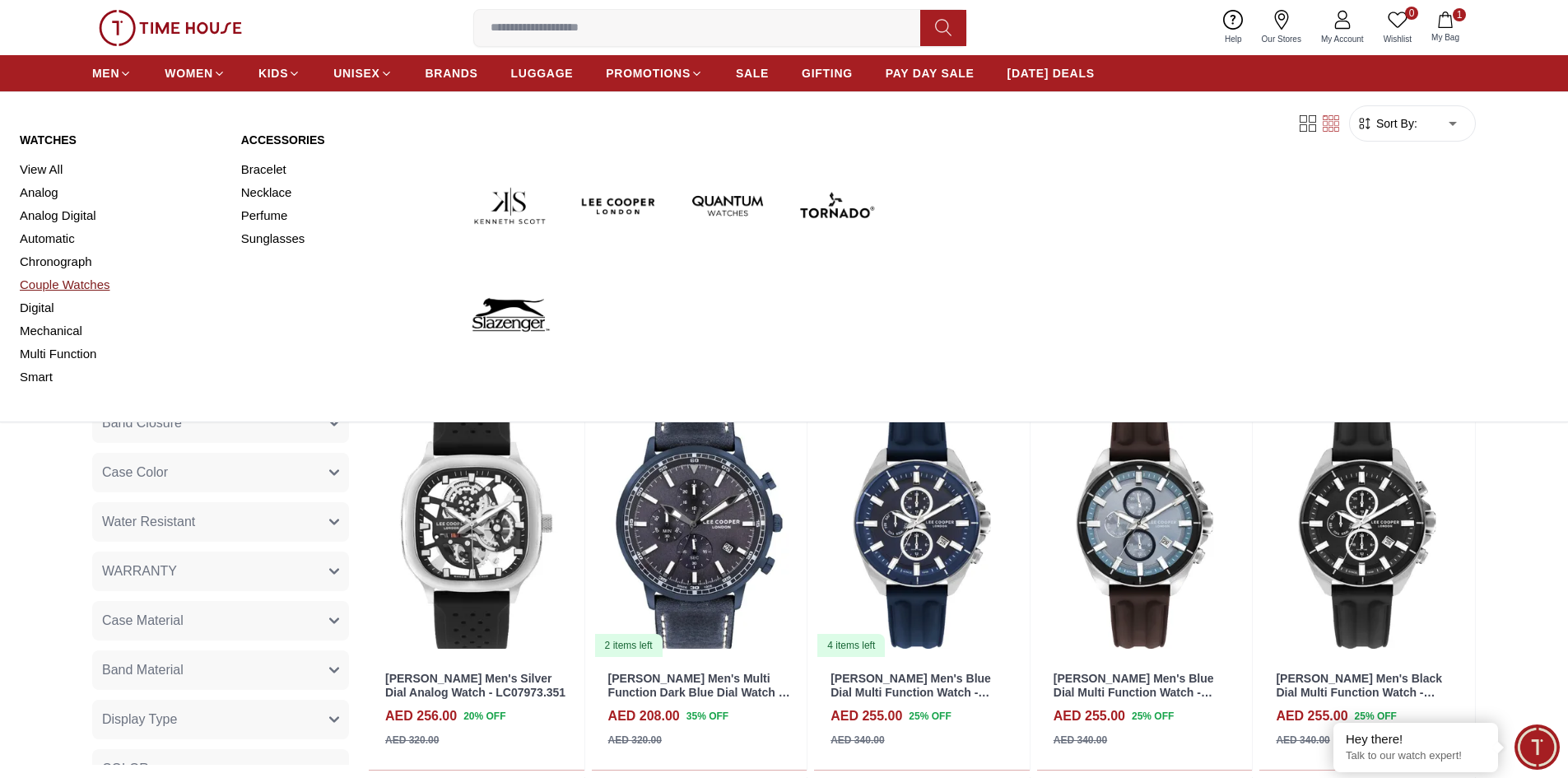
click at [89, 276] on link "Couple Watches" at bounding box center [120, 284] width 201 height 23
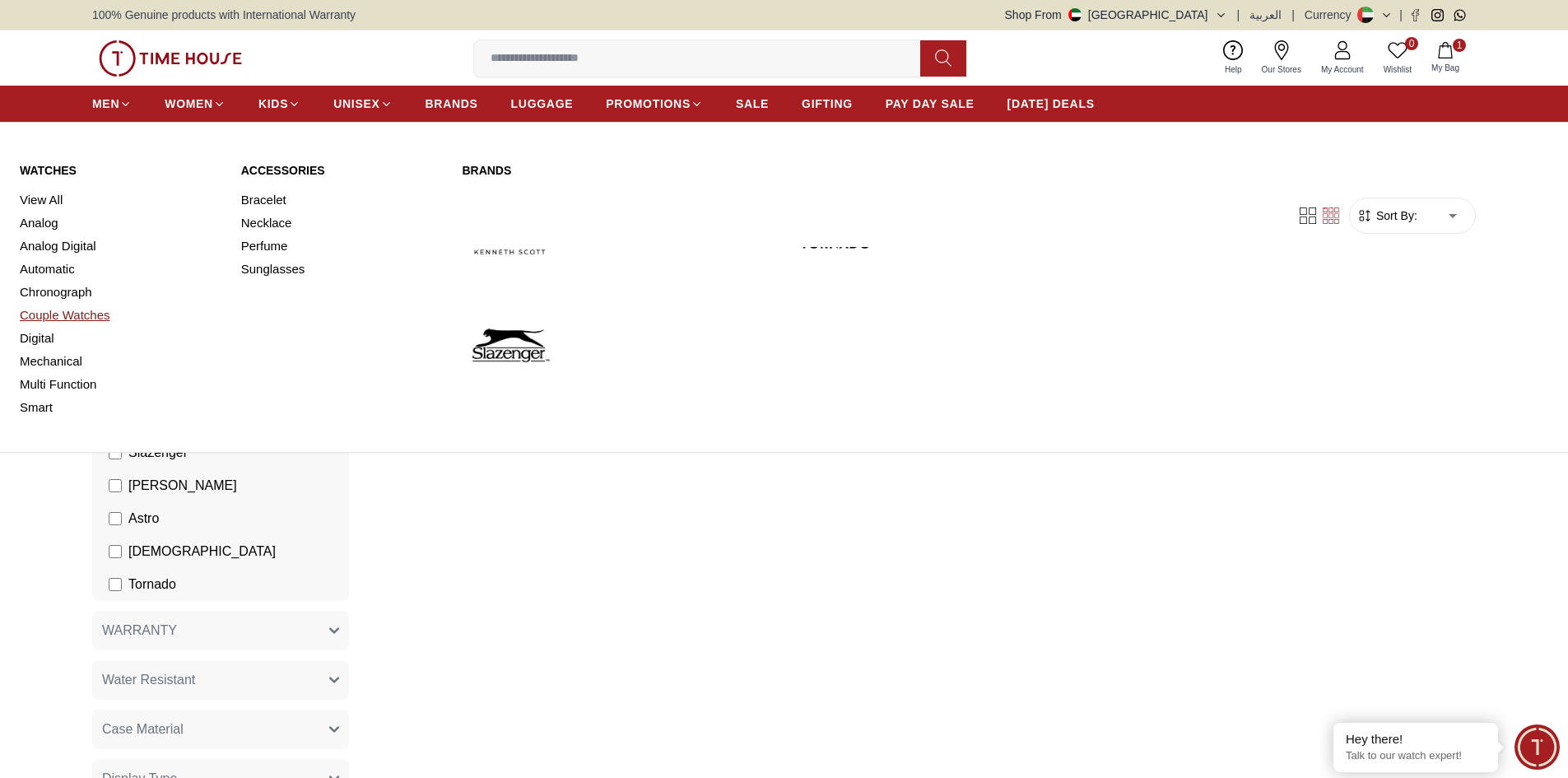
click at [47, 323] on link "Couple Watches" at bounding box center [120, 314] width 201 height 23
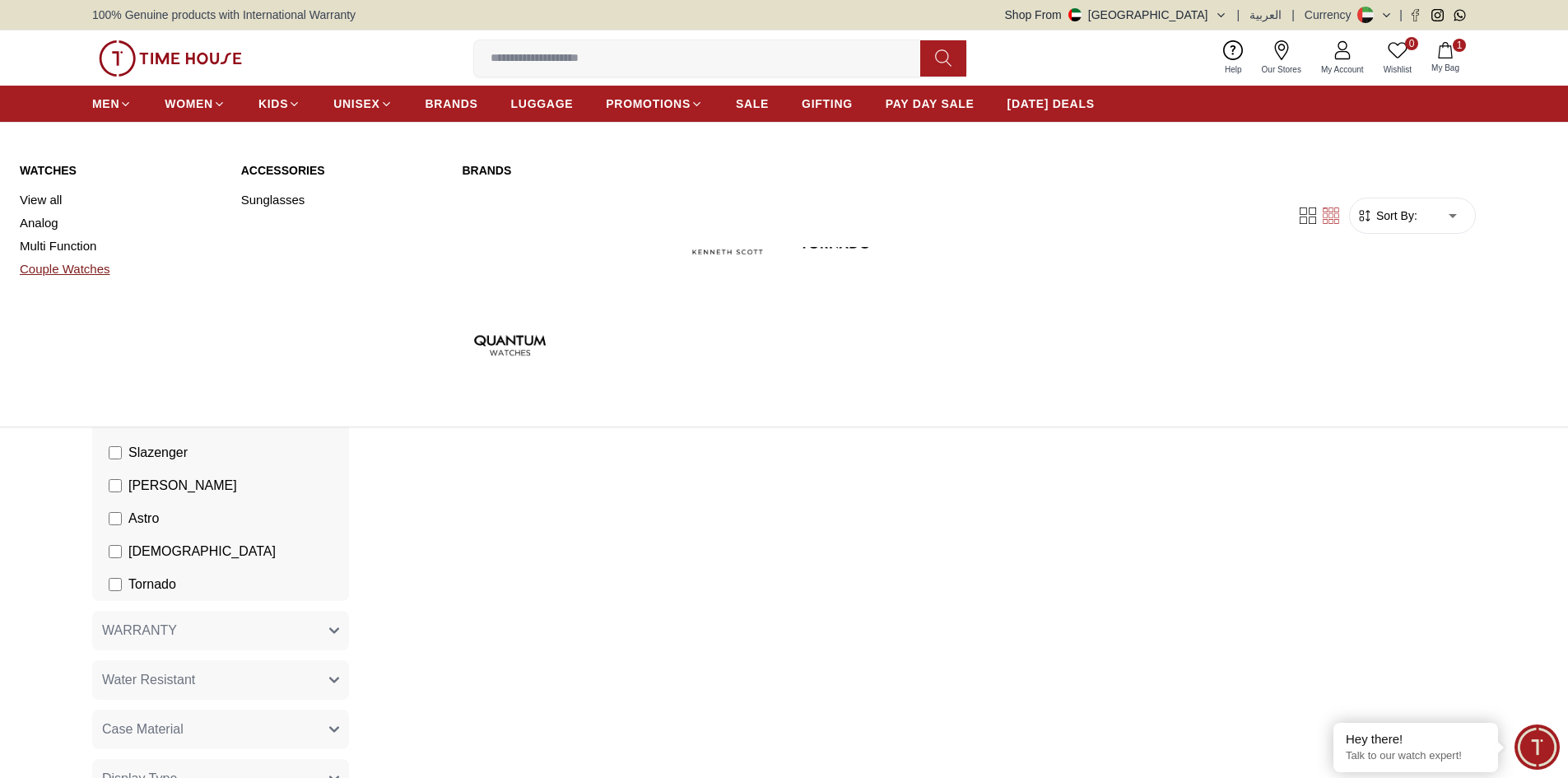
click at [86, 279] on link "Couple Watches" at bounding box center [120, 269] width 201 height 23
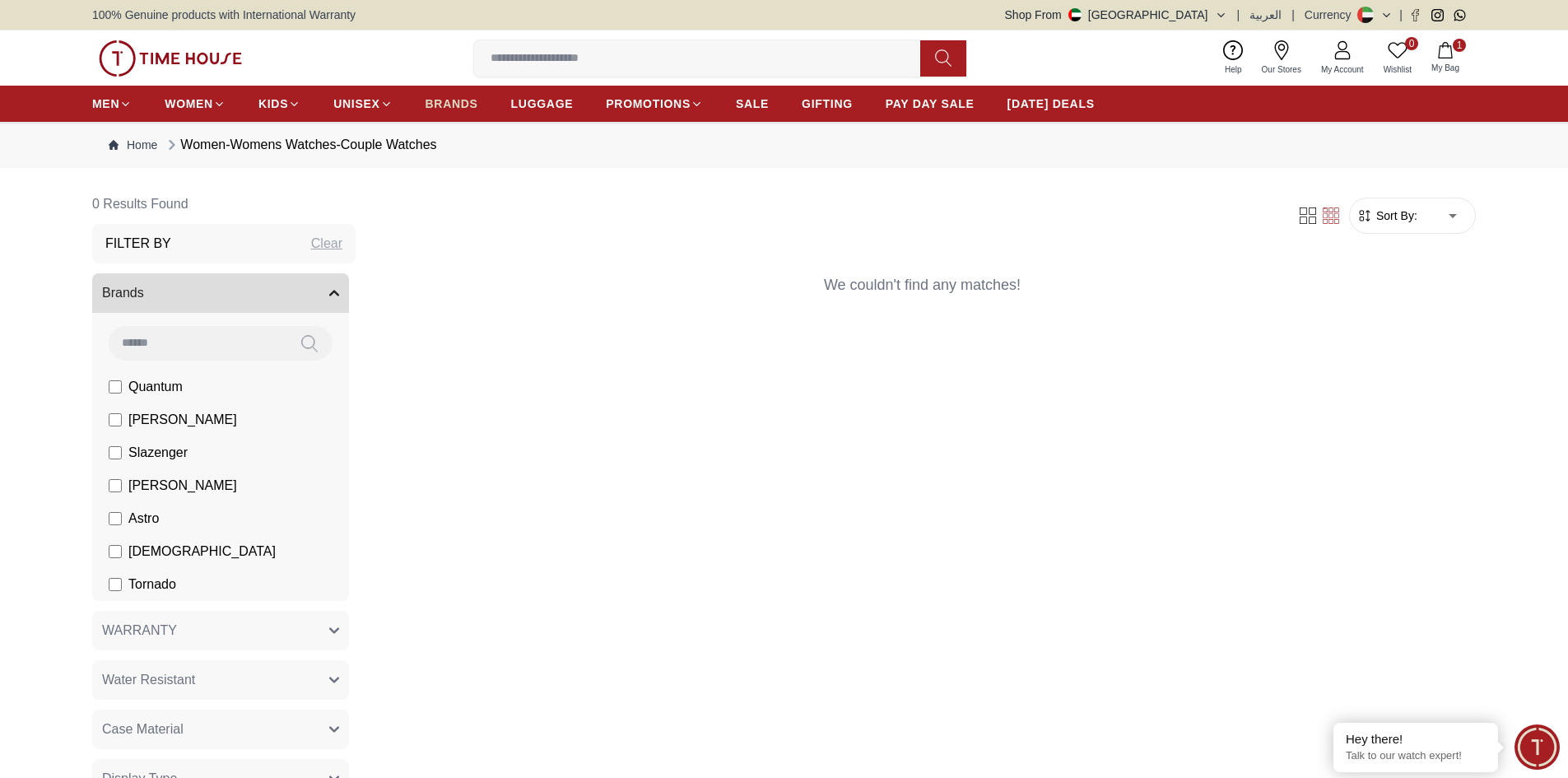
click at [456, 102] on span "BRANDS" at bounding box center [452, 104] width 53 height 16
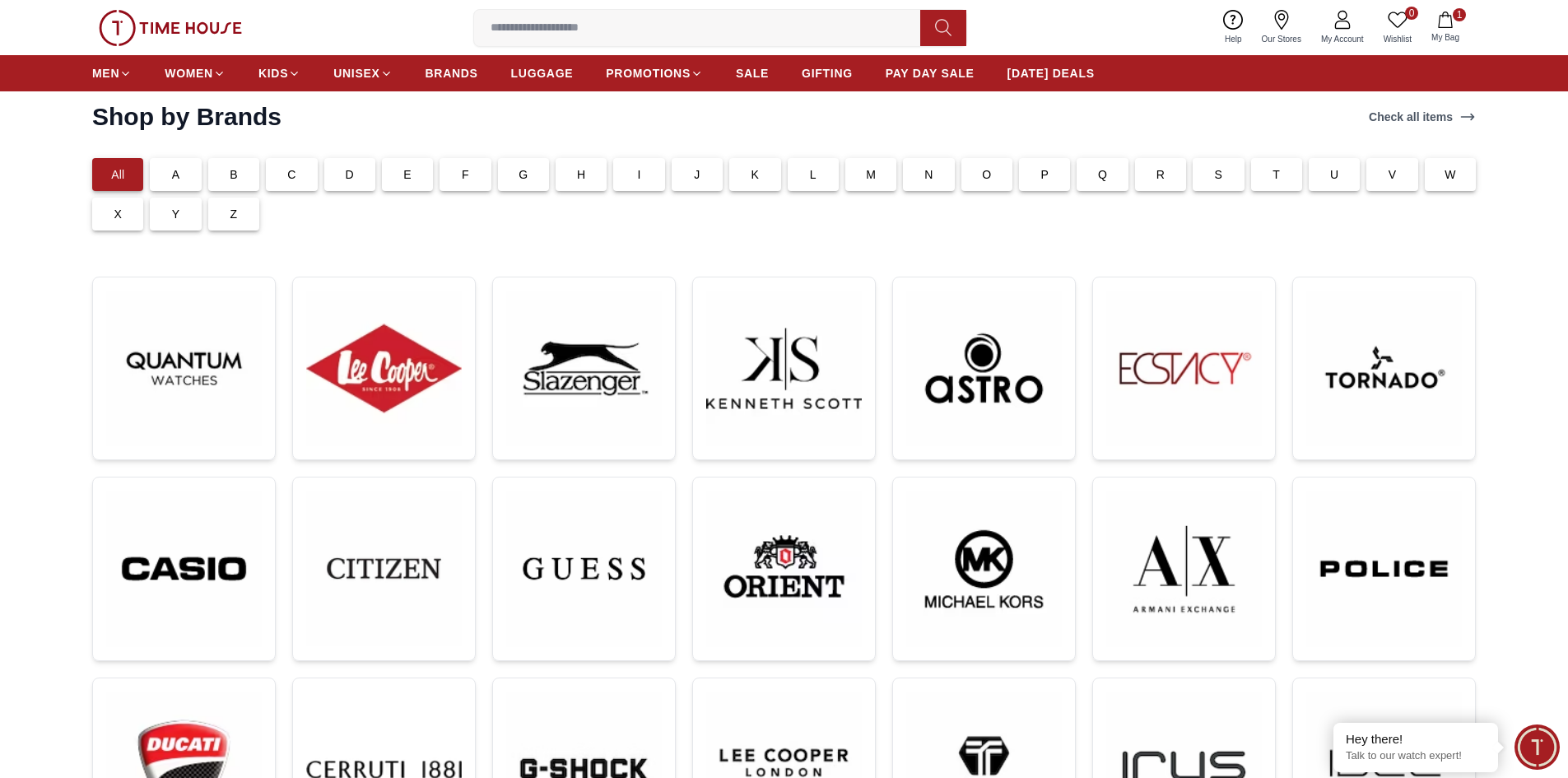
scroll to position [58, 0]
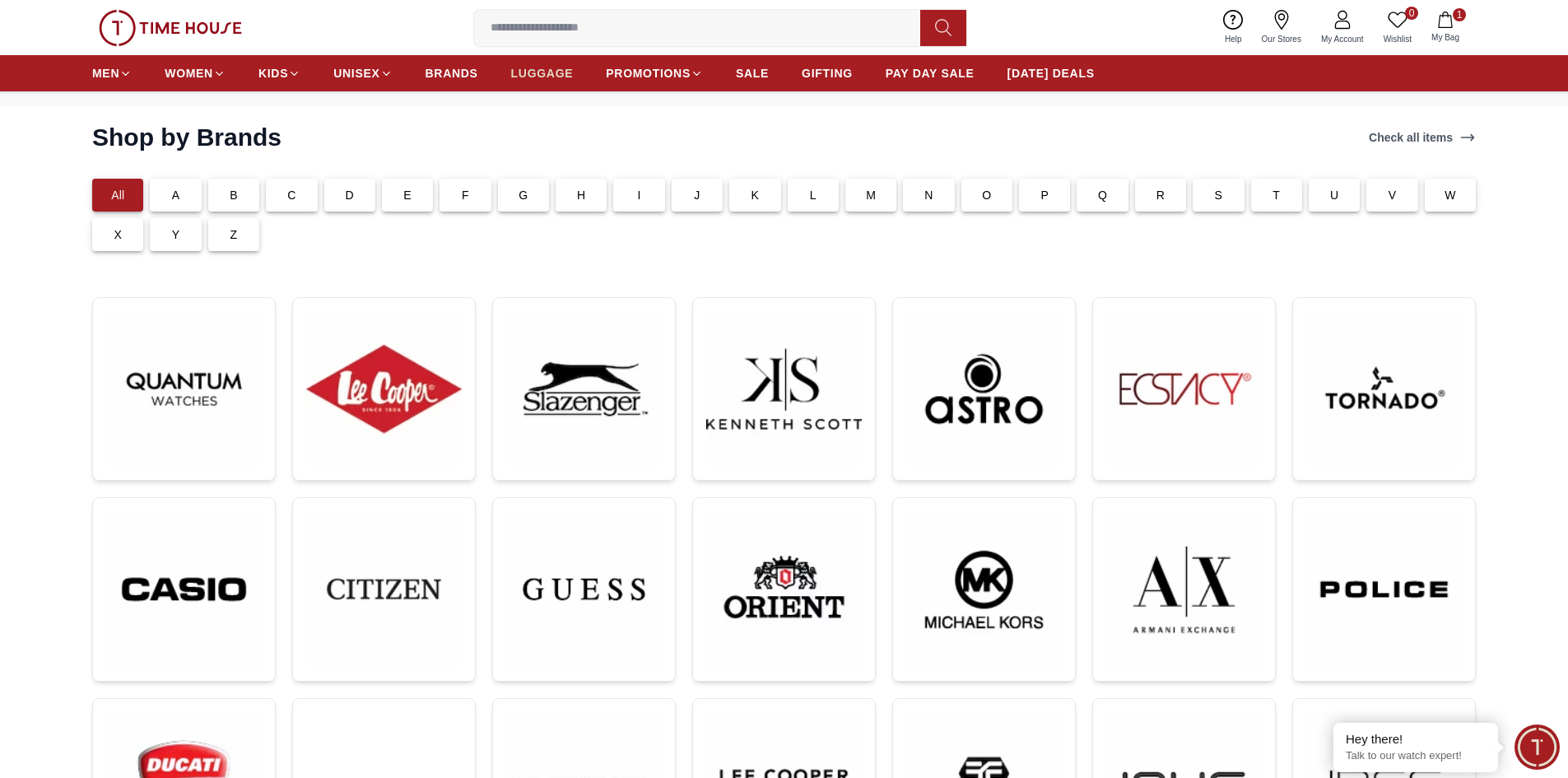
click at [541, 84] on link "LUGGAGE" at bounding box center [542, 73] width 63 height 30
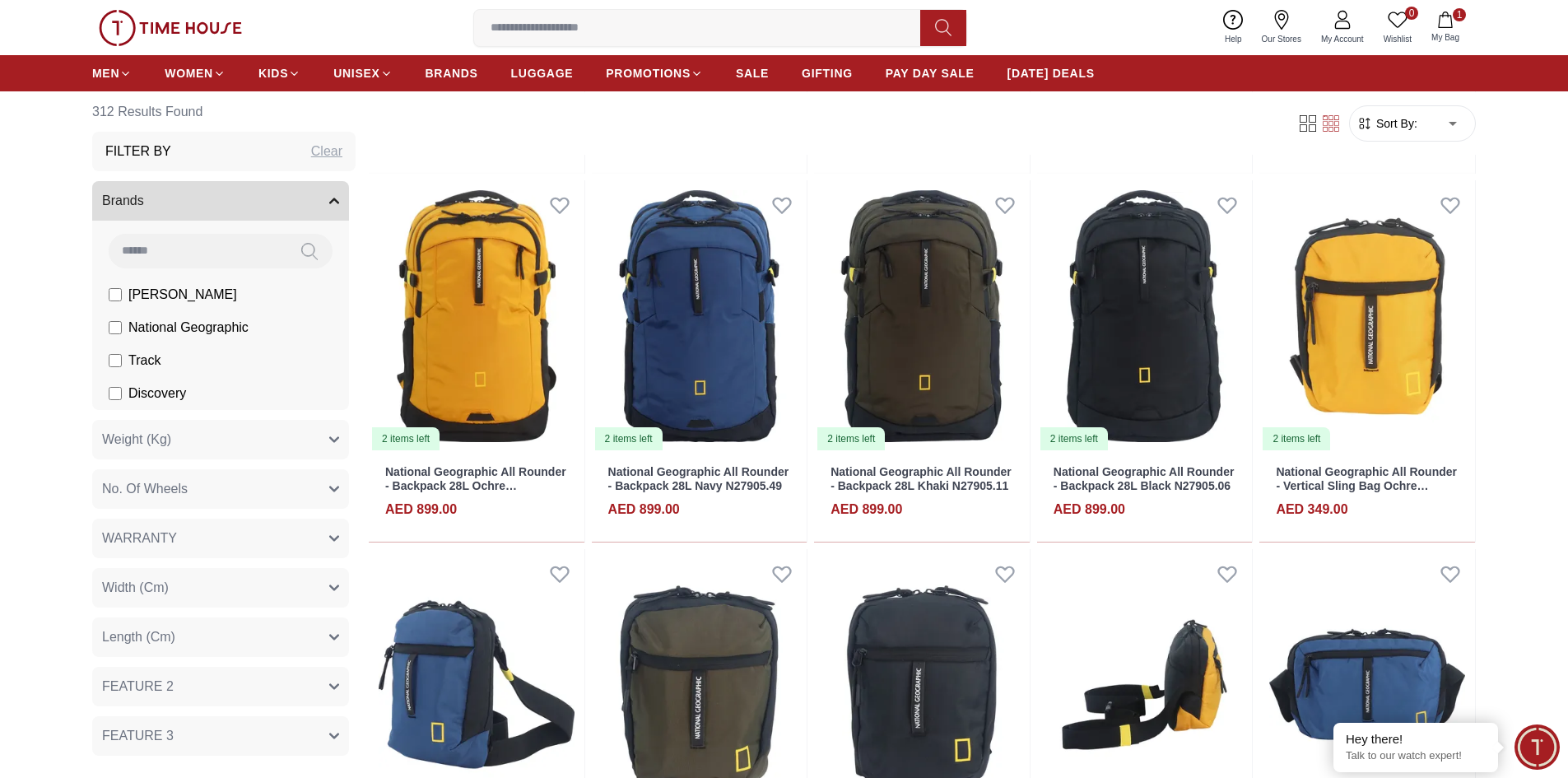
scroll to position [470, 0]
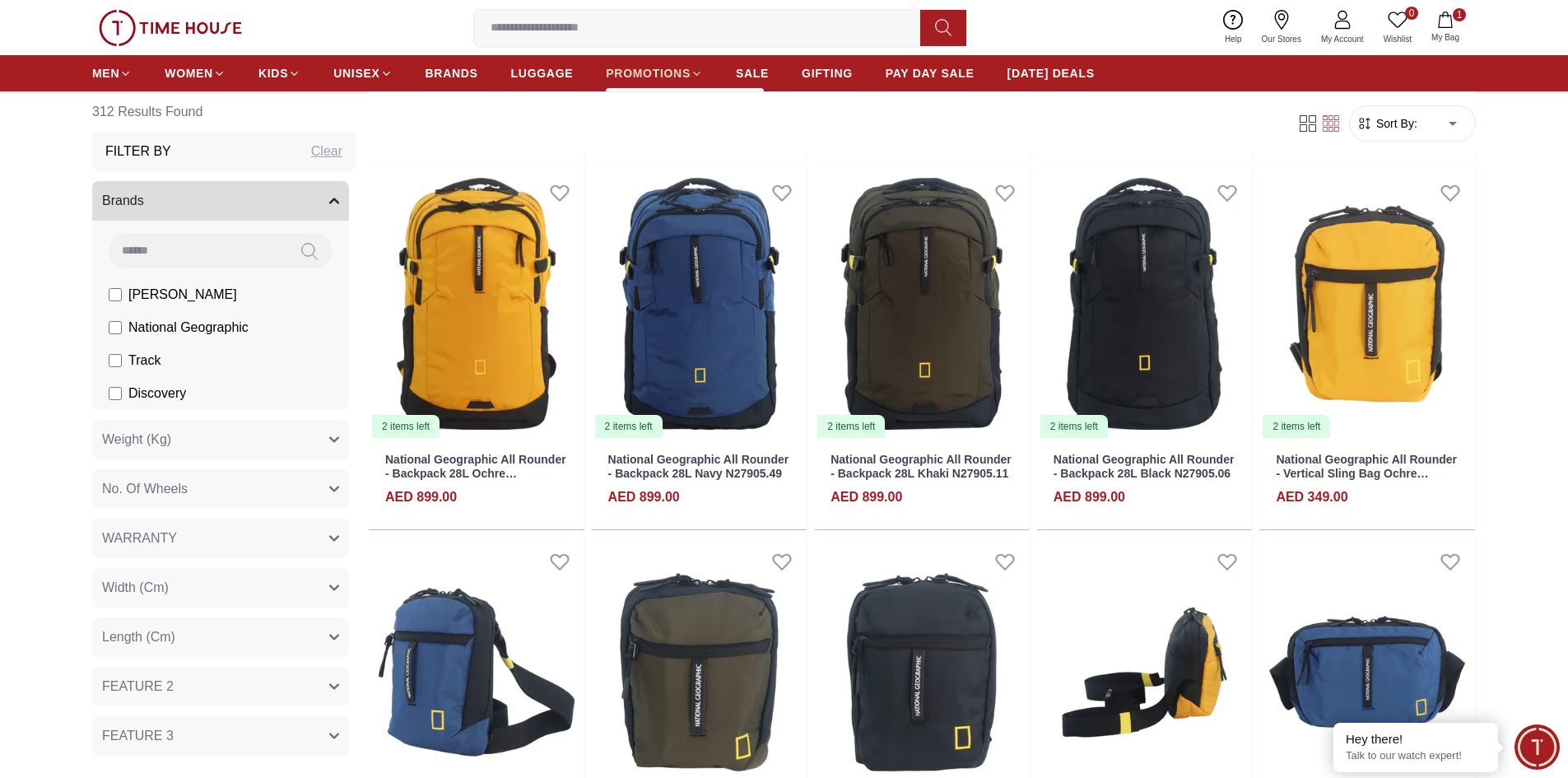
click at [630, 74] on span "PROMOTIONS" at bounding box center [648, 73] width 85 height 16
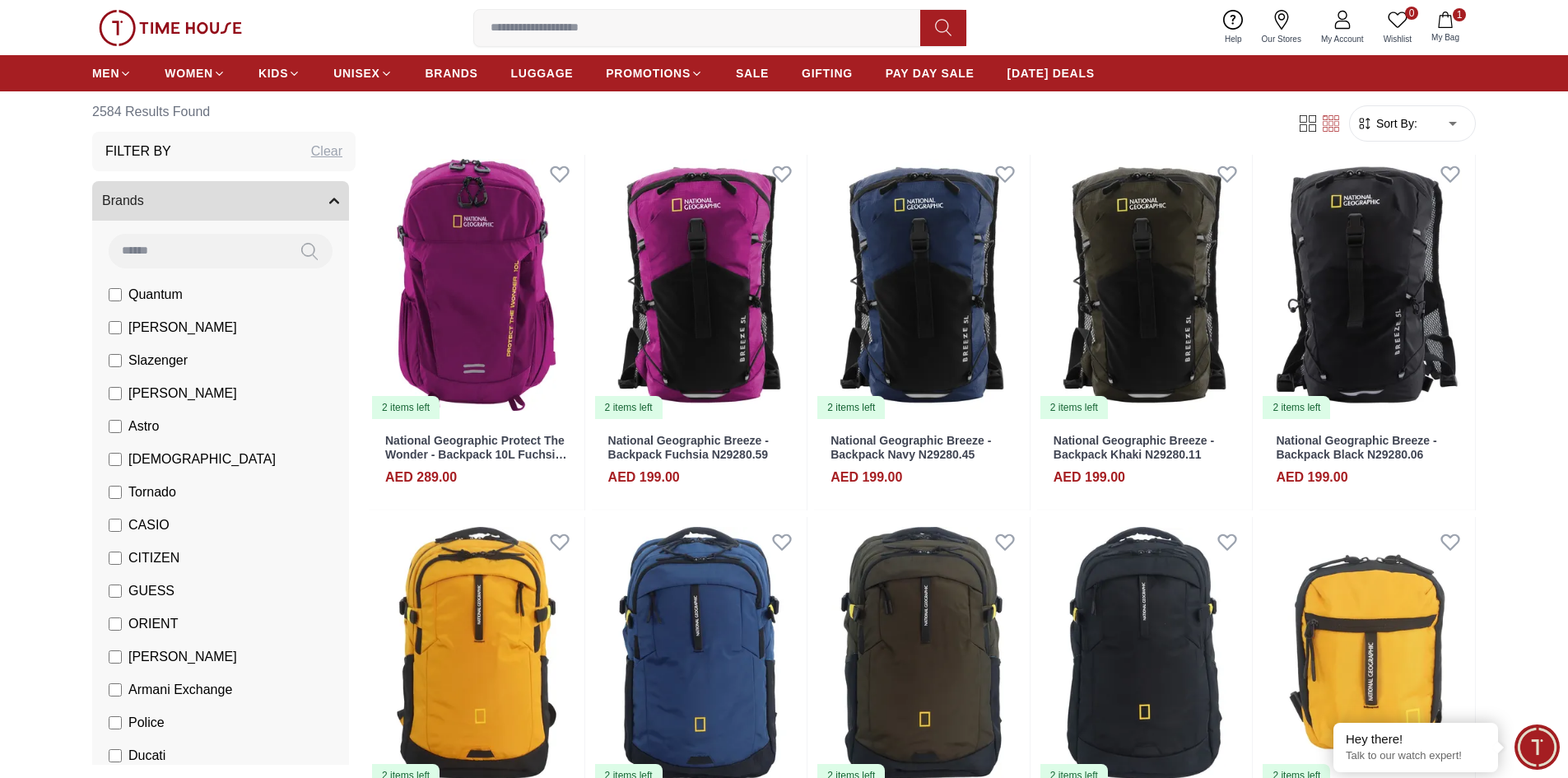
scroll to position [247, 0]
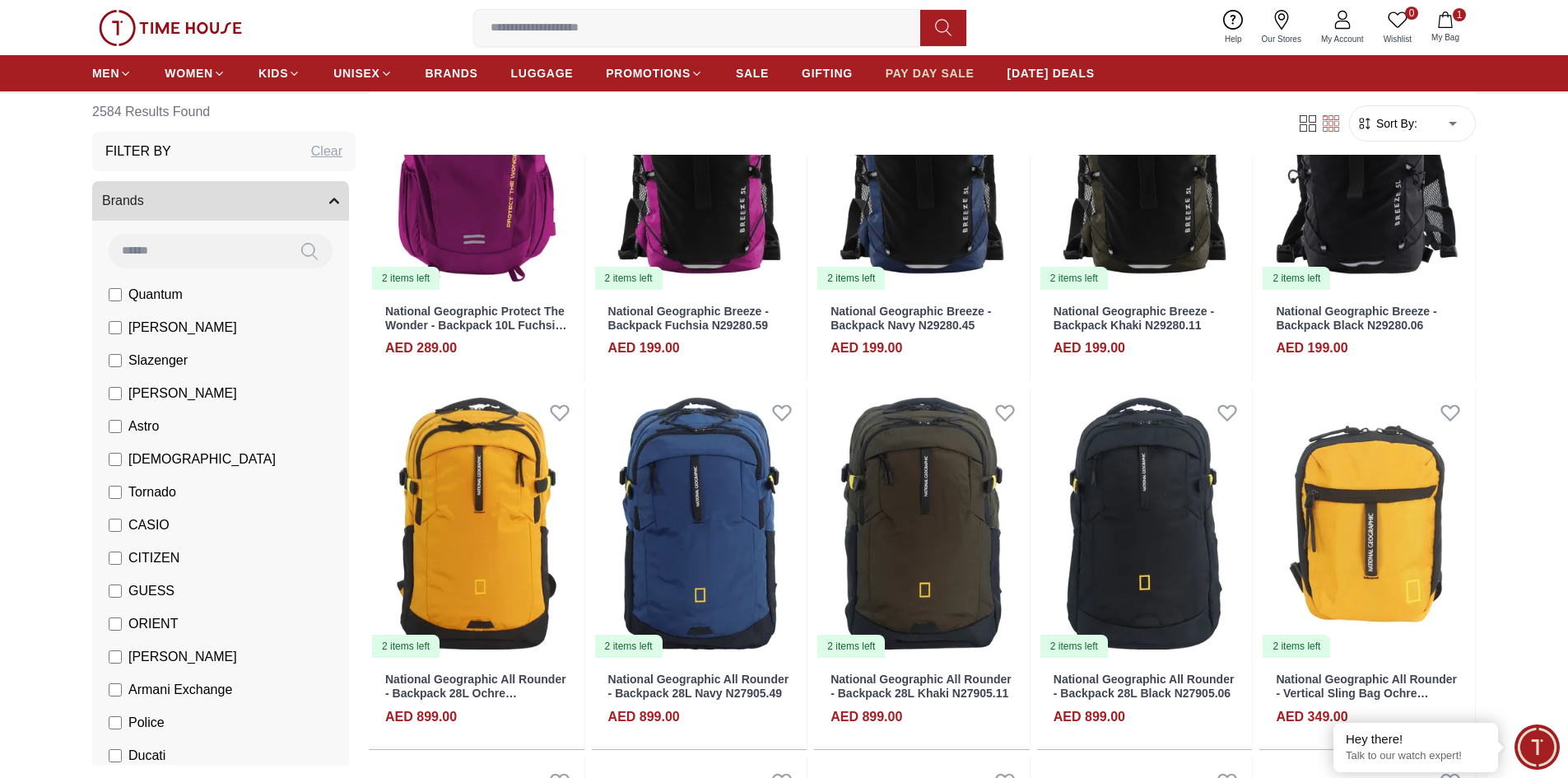
click at [911, 66] on span "PAY DAY SALE" at bounding box center [930, 73] width 89 height 16
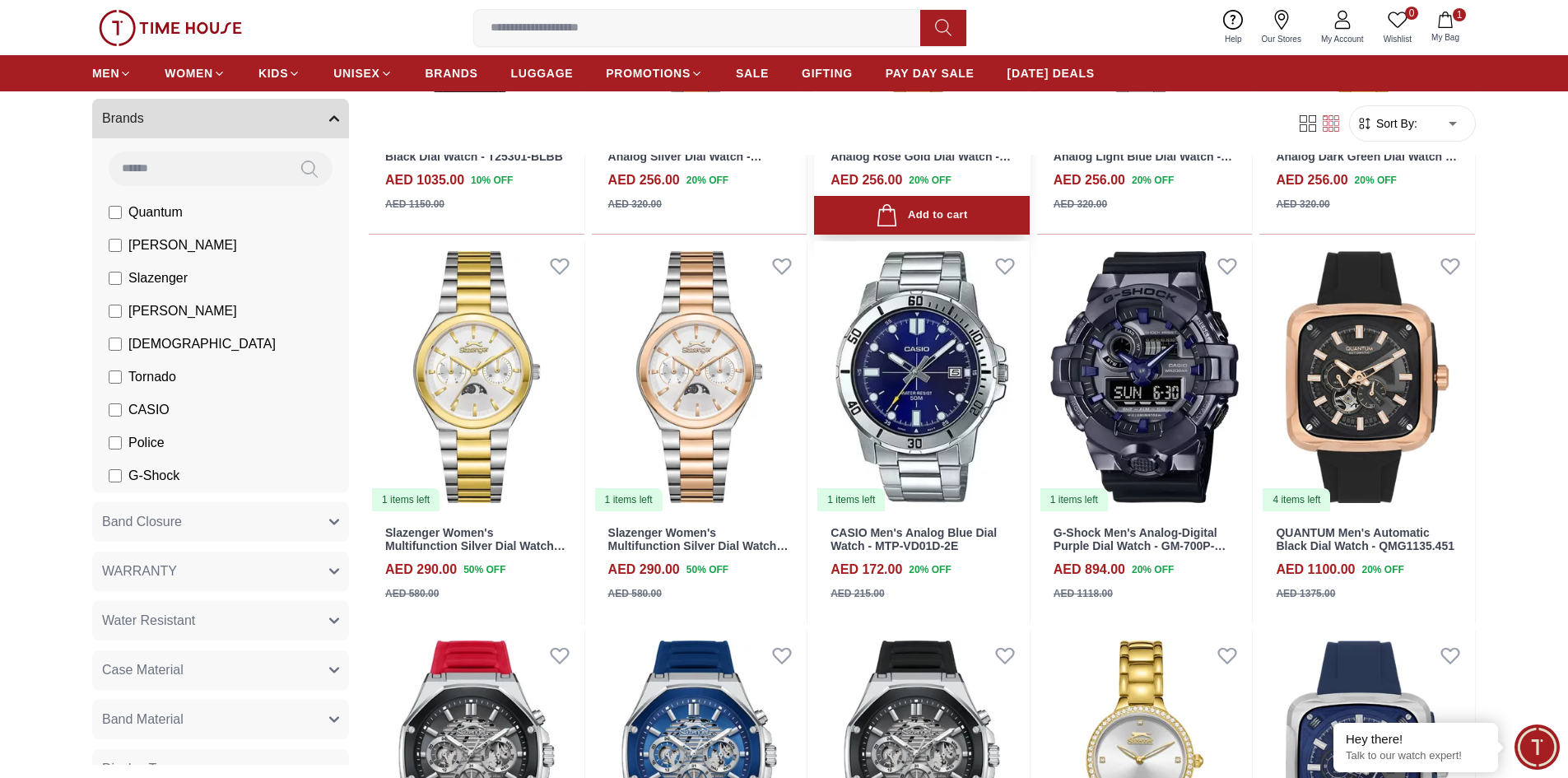
scroll to position [1316, 0]
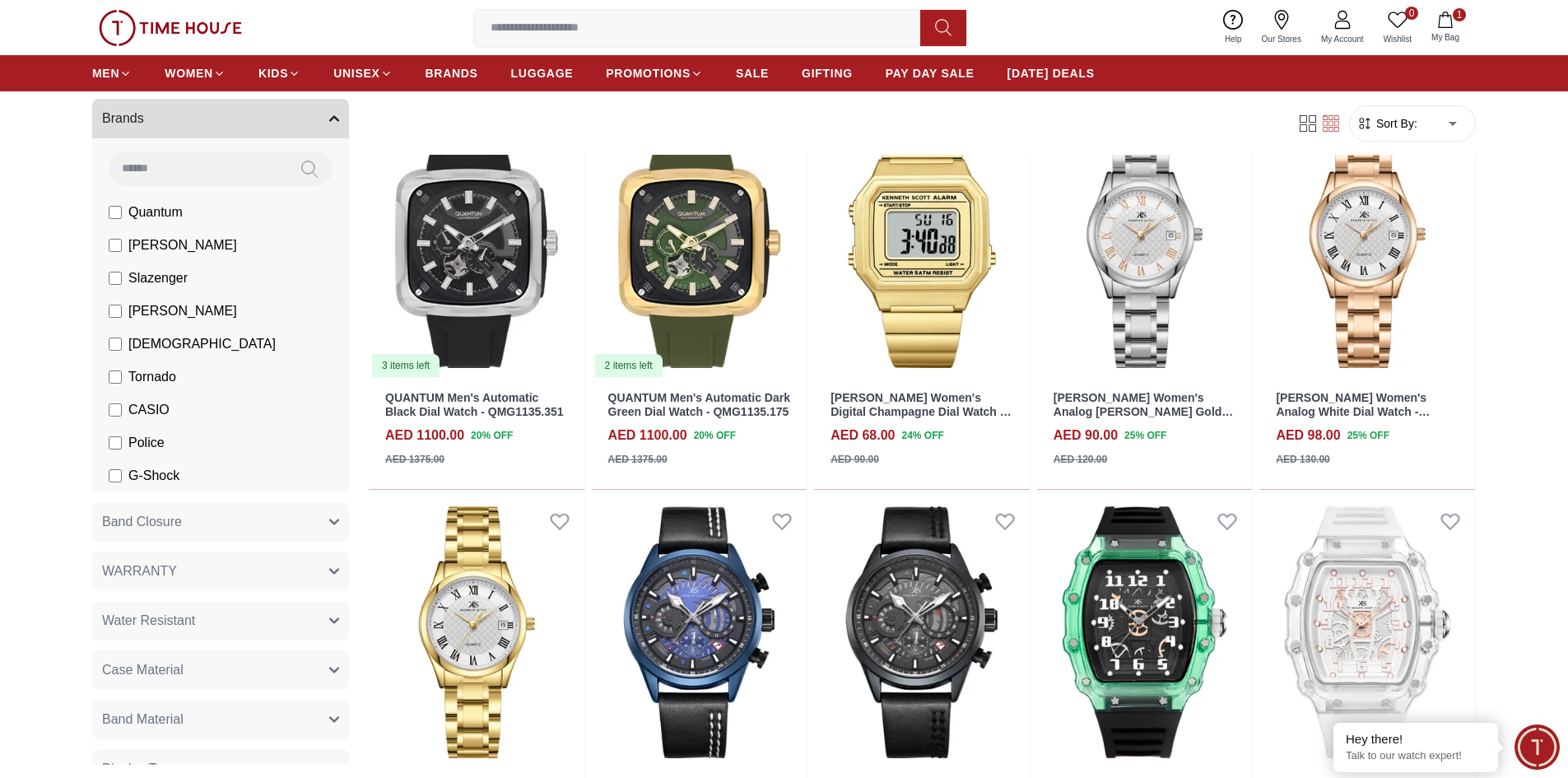
scroll to position [2222, 0]
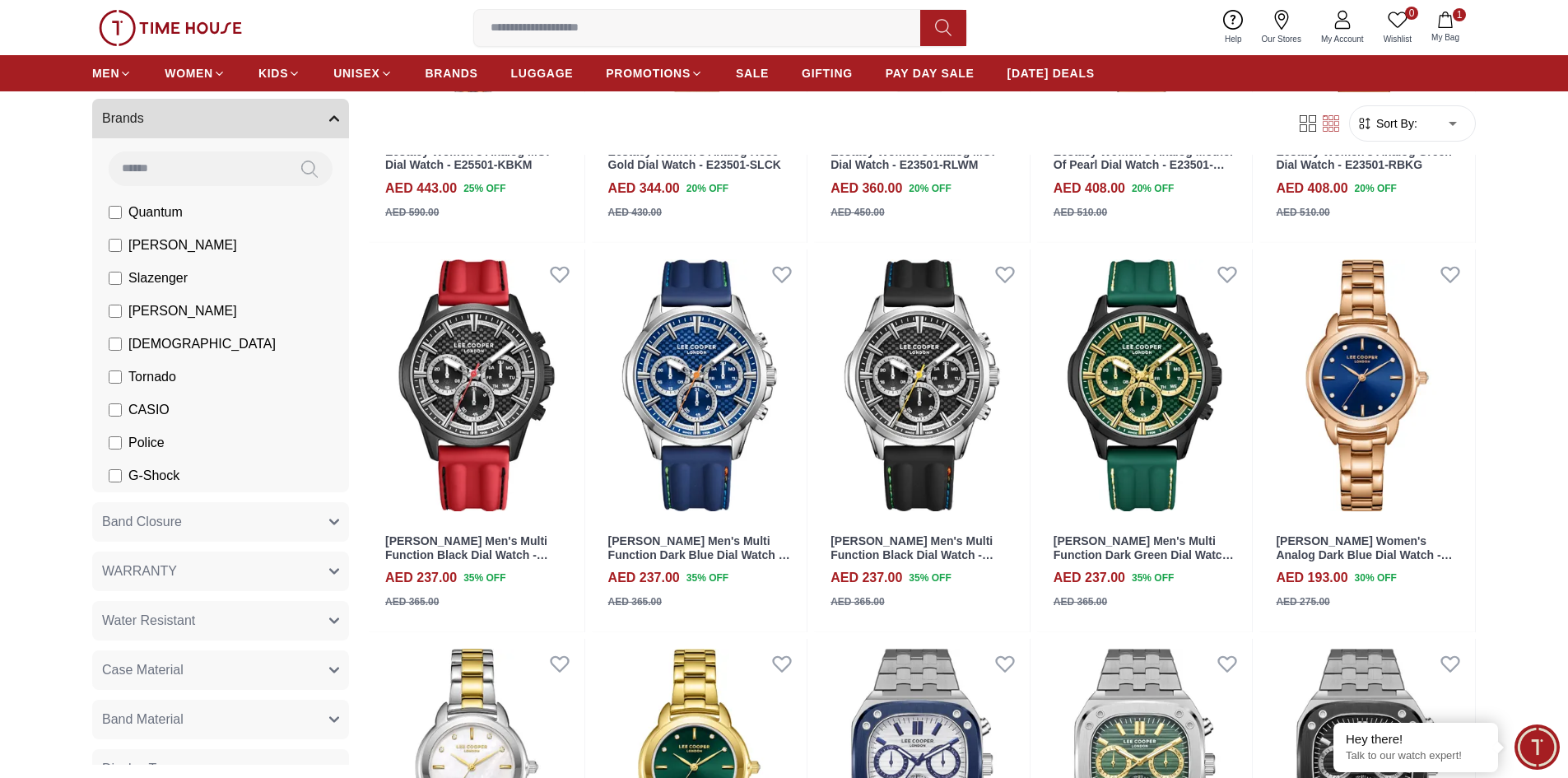
scroll to position [4032, 0]
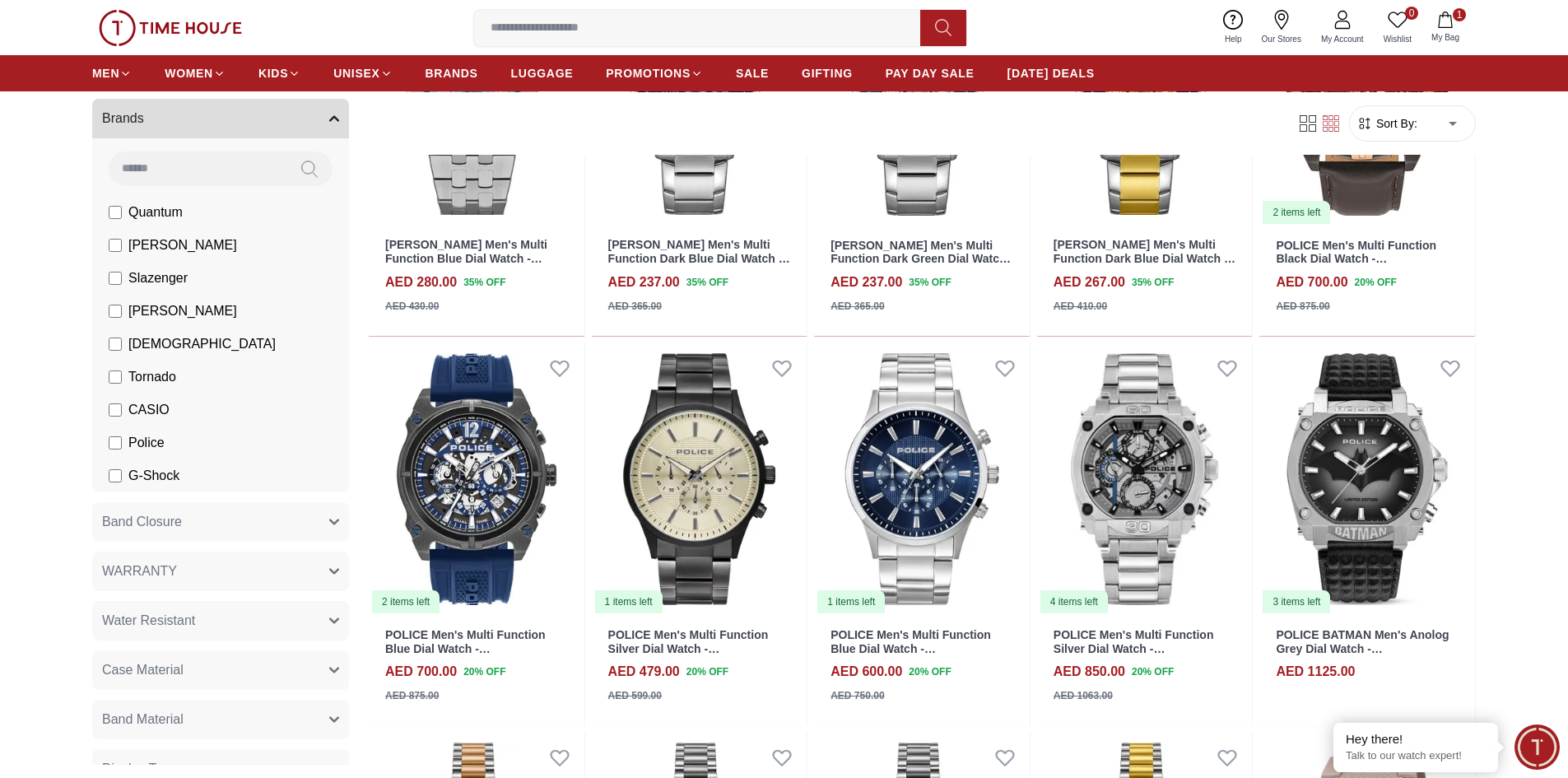
scroll to position [5102, 0]
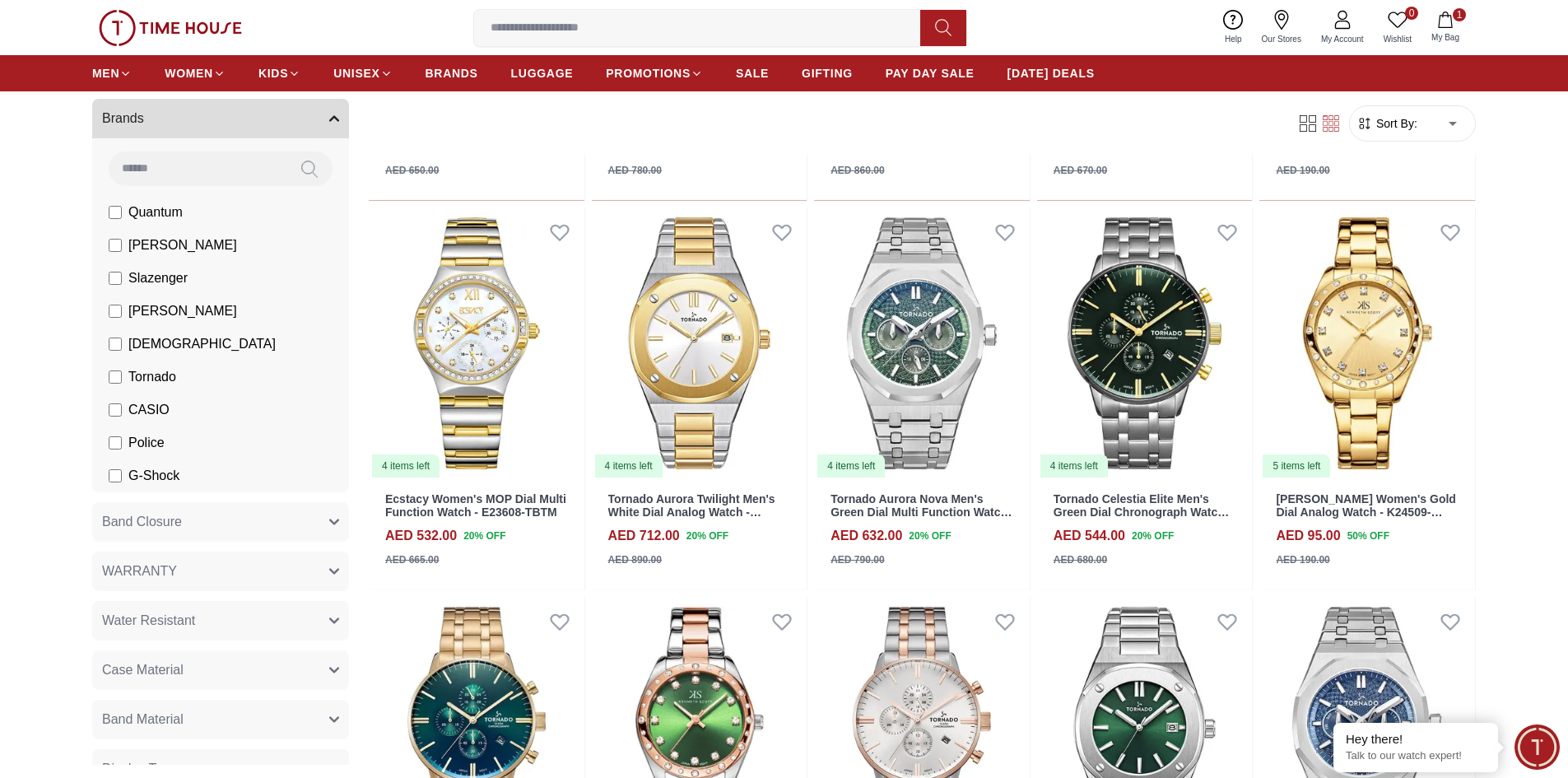
scroll to position [7652, 0]
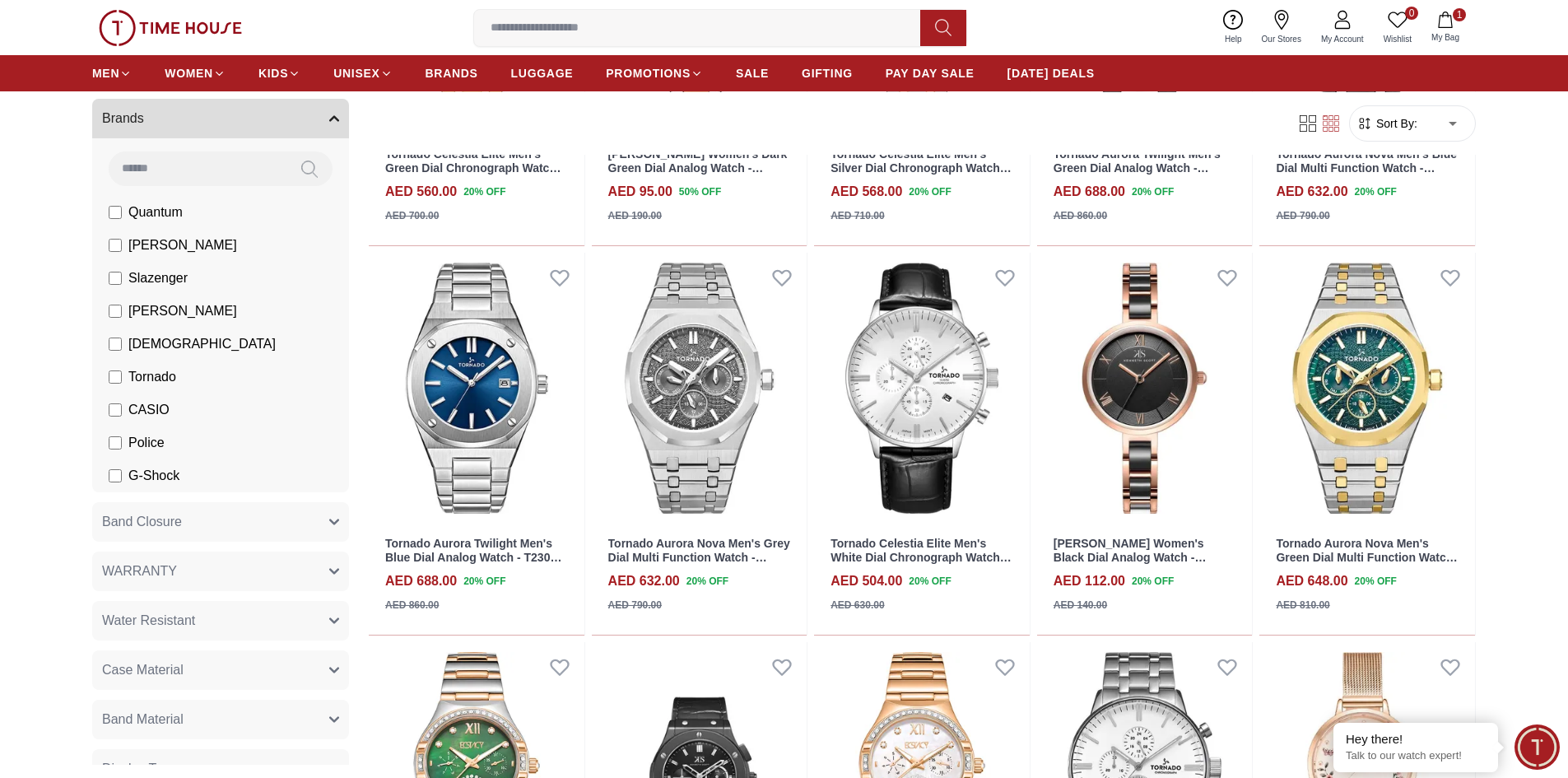
scroll to position [8310, 0]
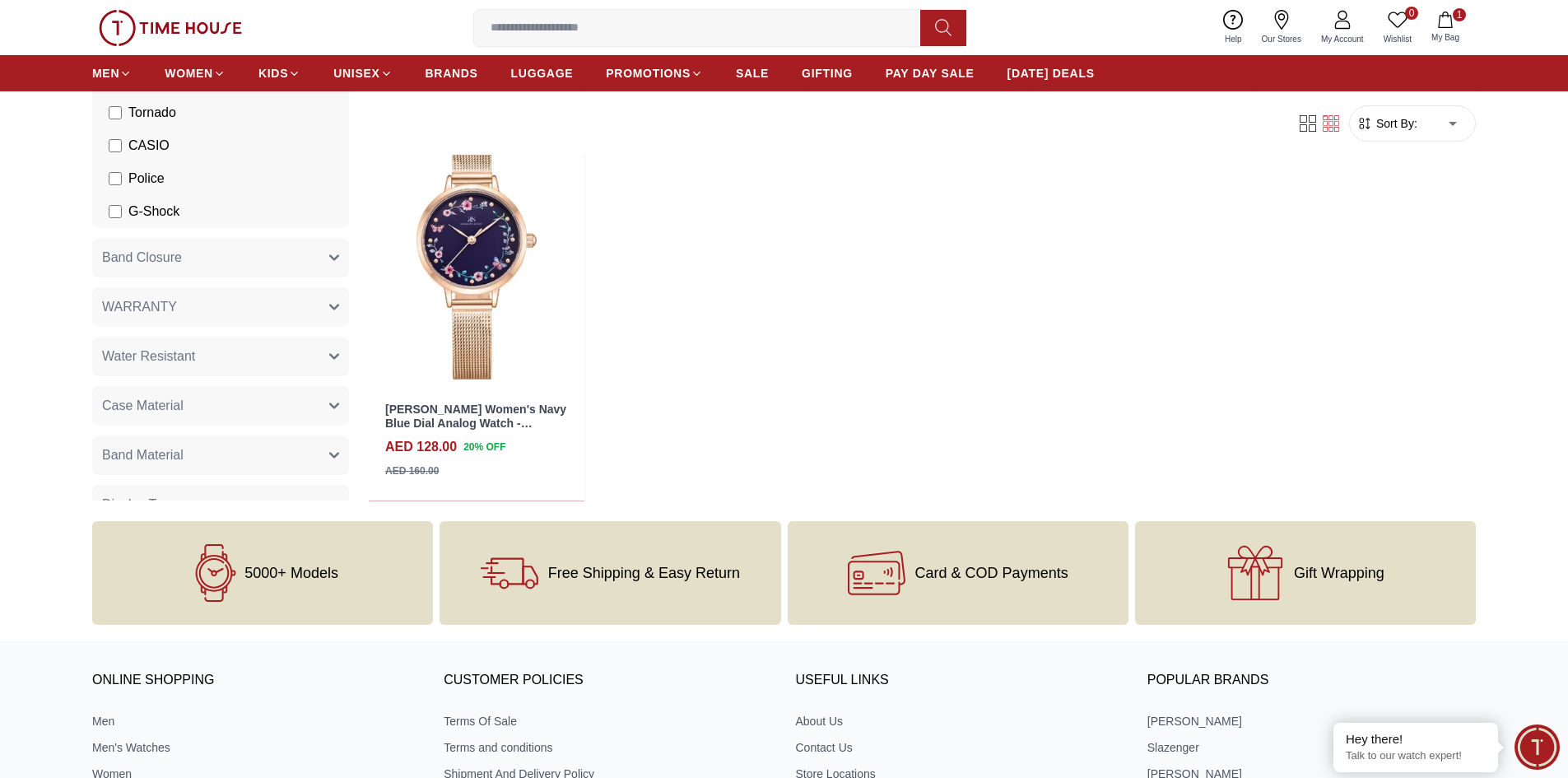
scroll to position [10120, 0]
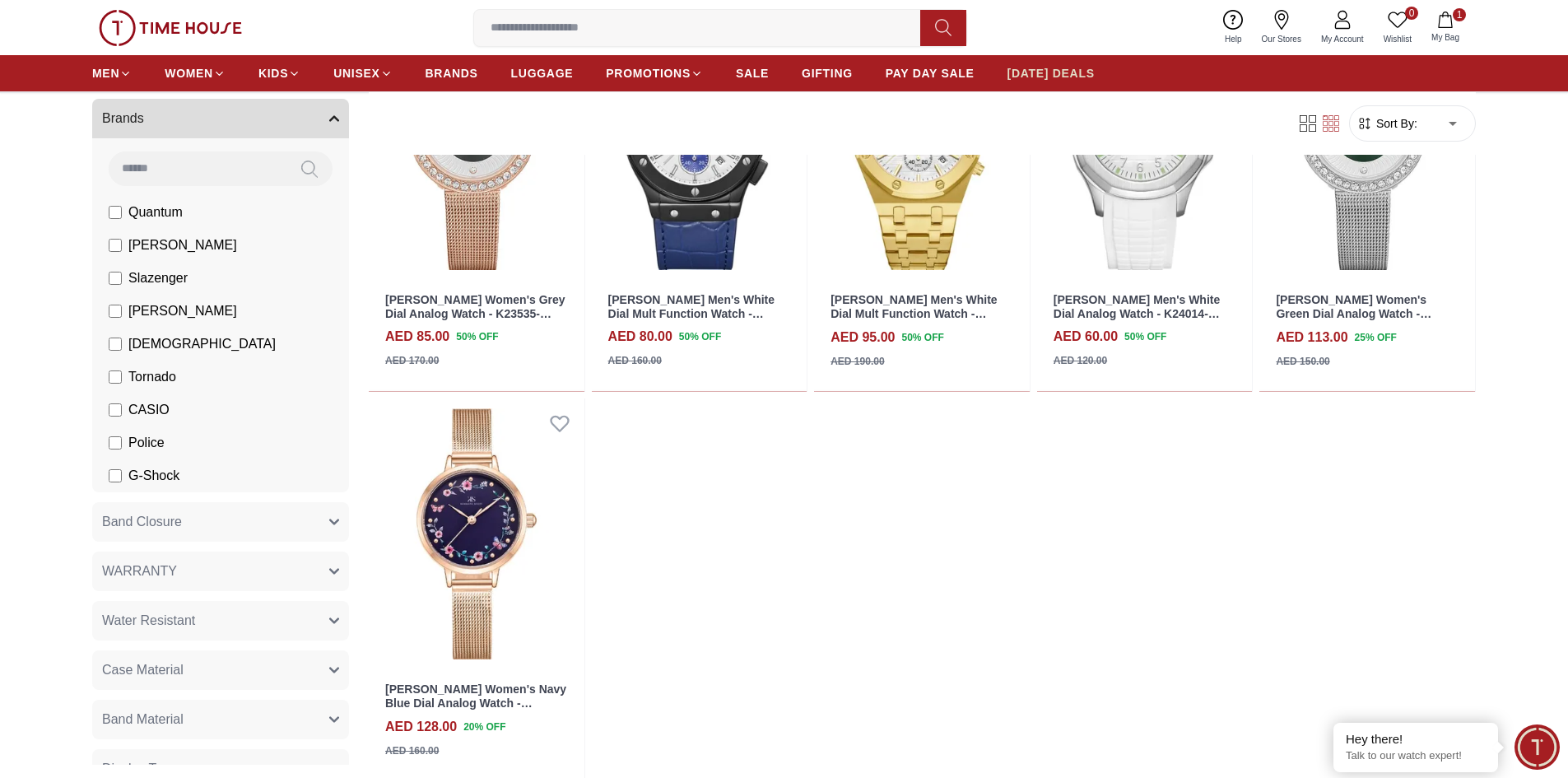
click at [1077, 75] on span "[DATE] DEALS" at bounding box center [1051, 73] width 87 height 16
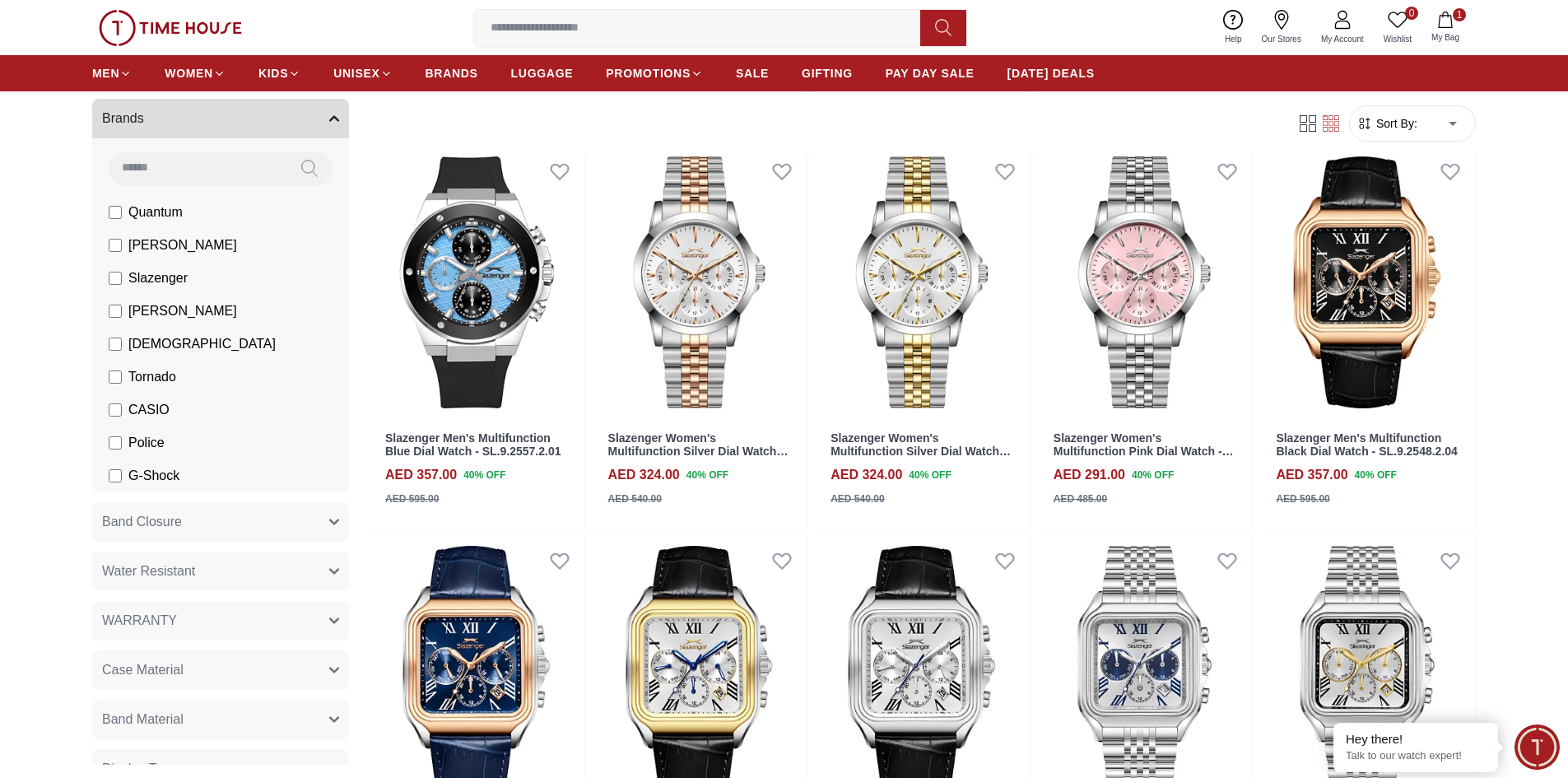
scroll to position [1070, 0]
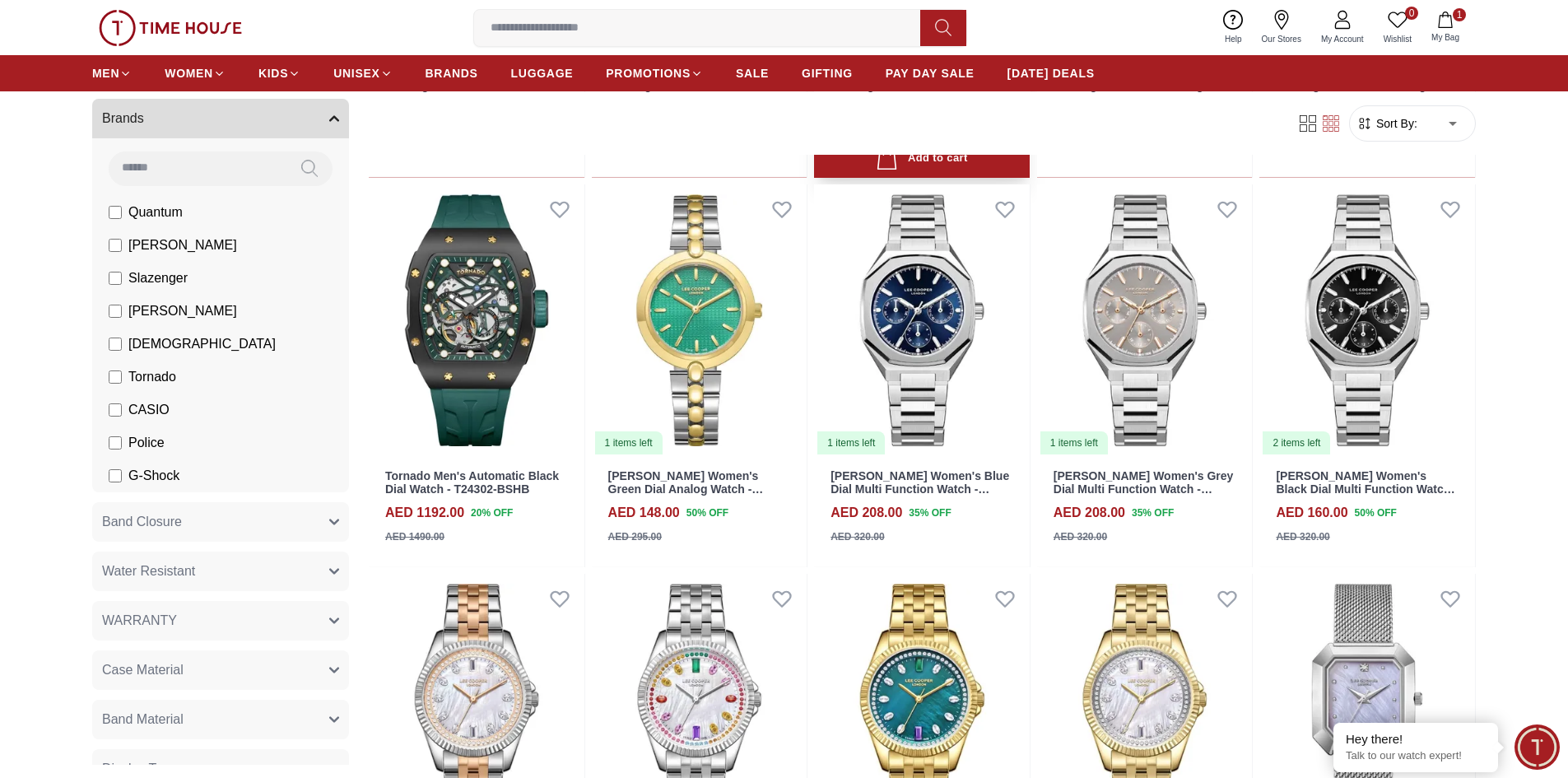
scroll to position [2139, 0]
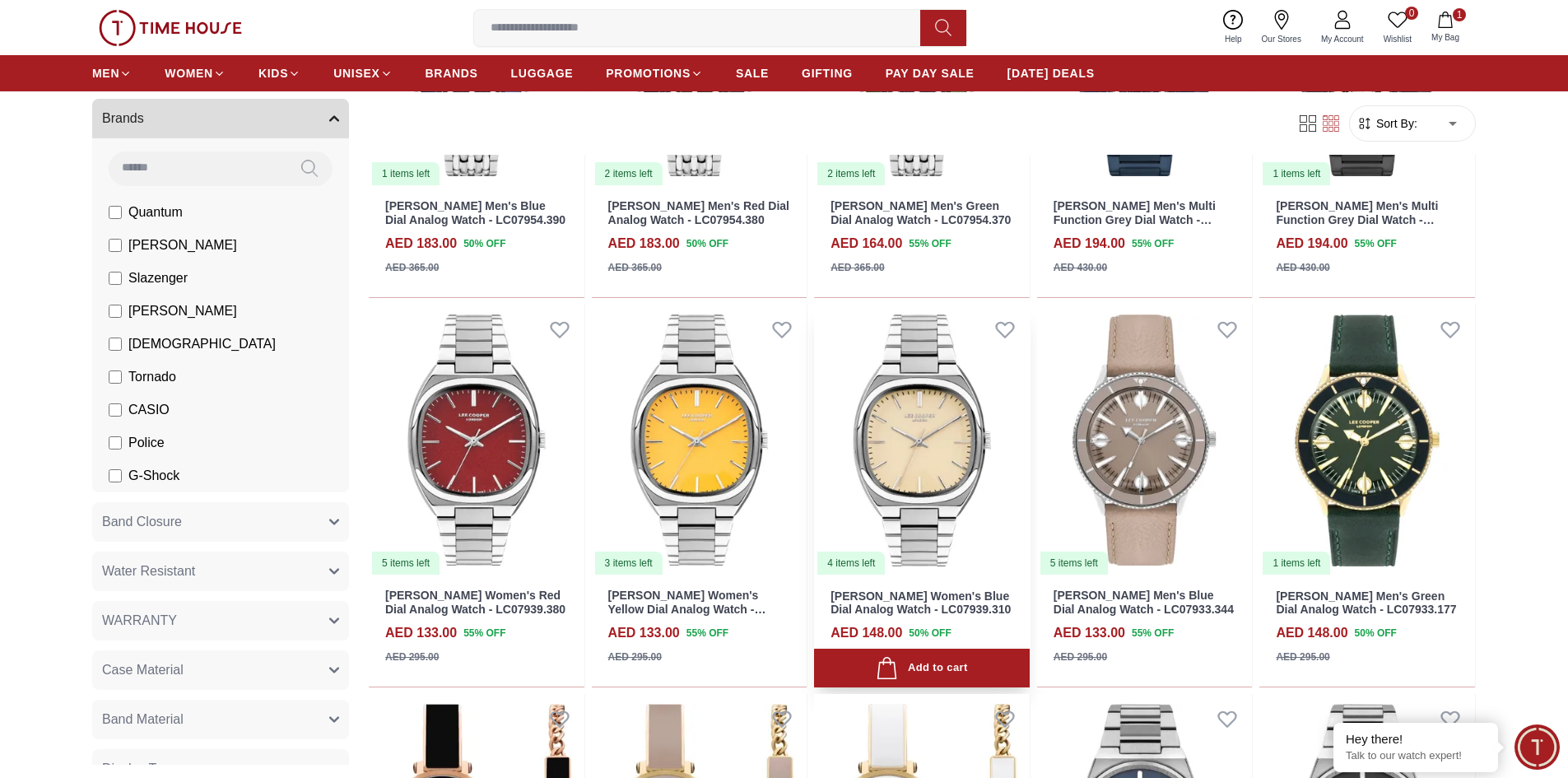
scroll to position [4361, 0]
